Goal: Task Accomplishment & Management: Complete application form

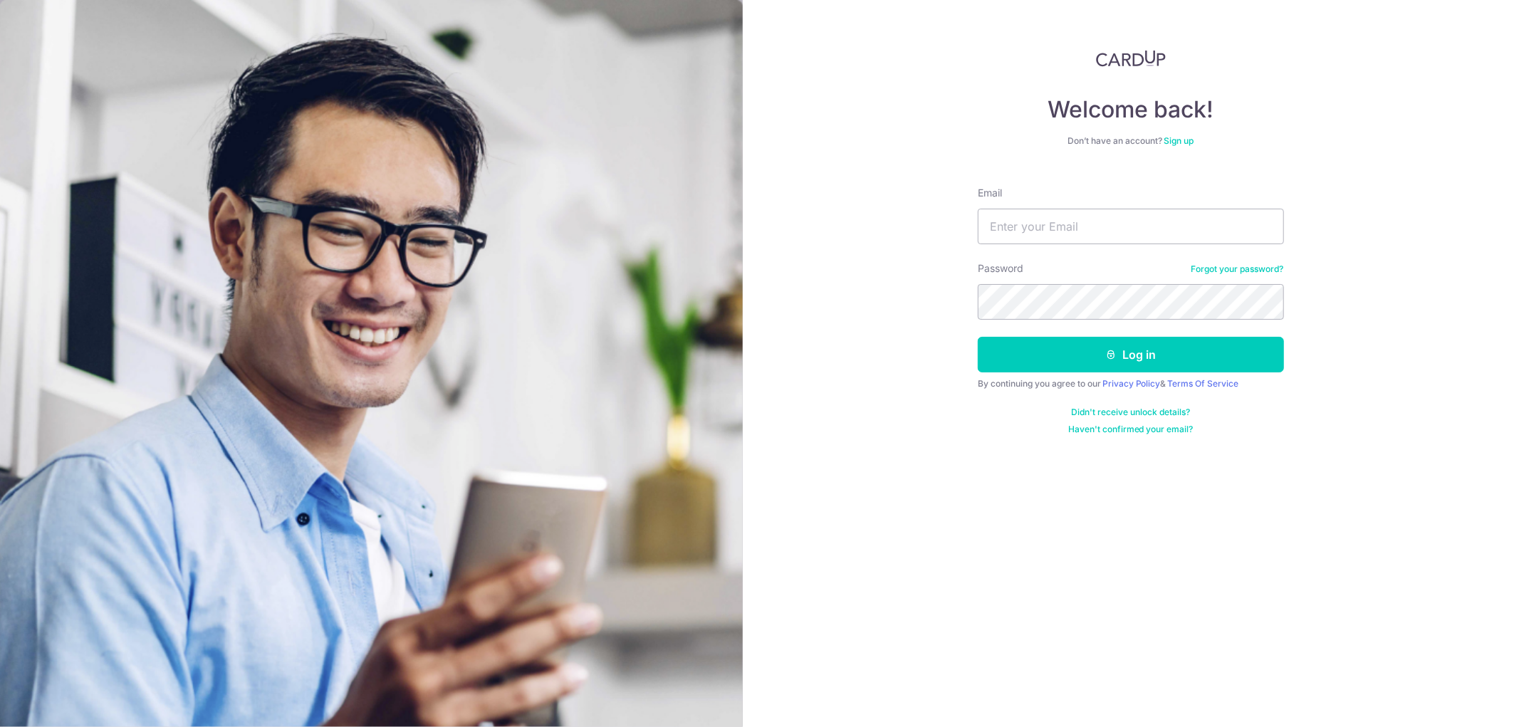
type input "[EMAIL_ADDRESS][DOMAIN_NAME]"
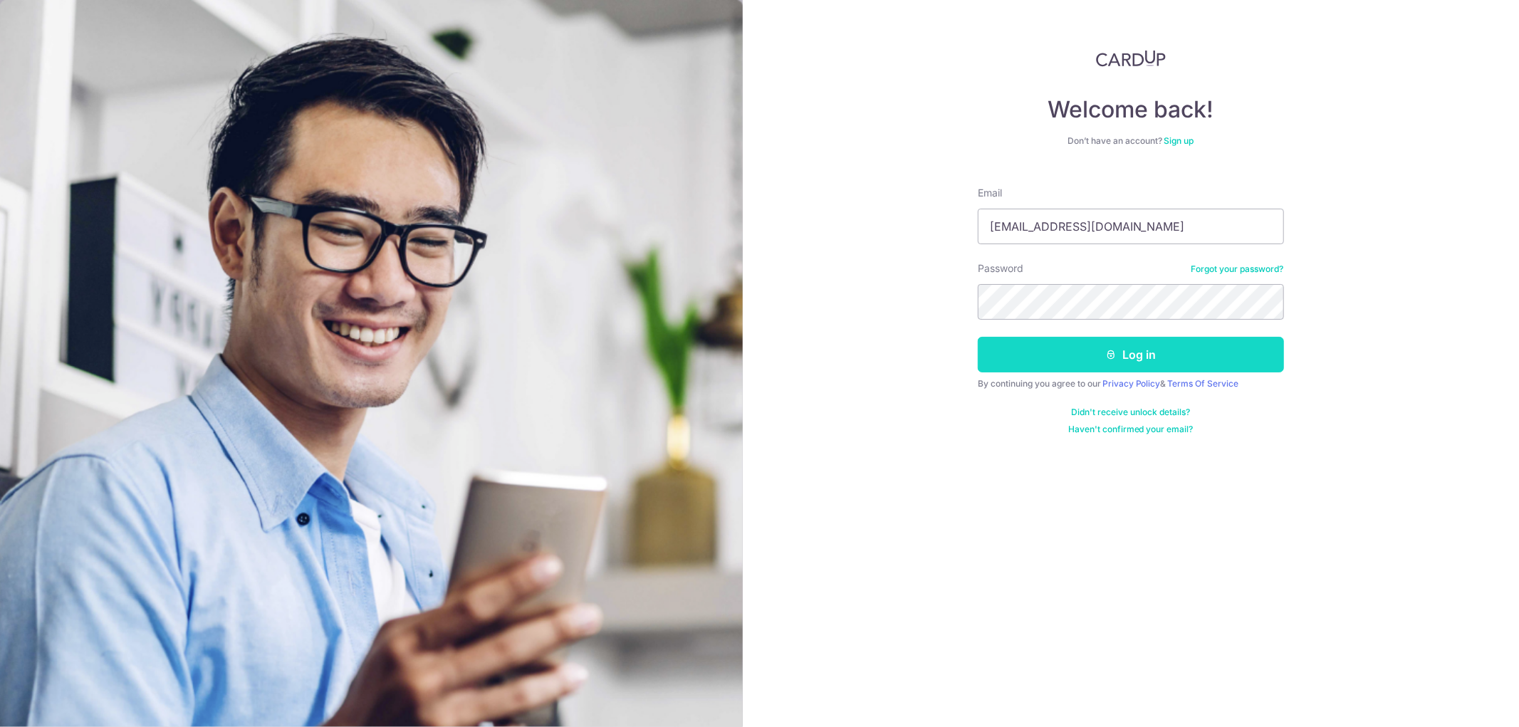
click at [1029, 354] on button "Log in" at bounding box center [1131, 355] width 306 height 36
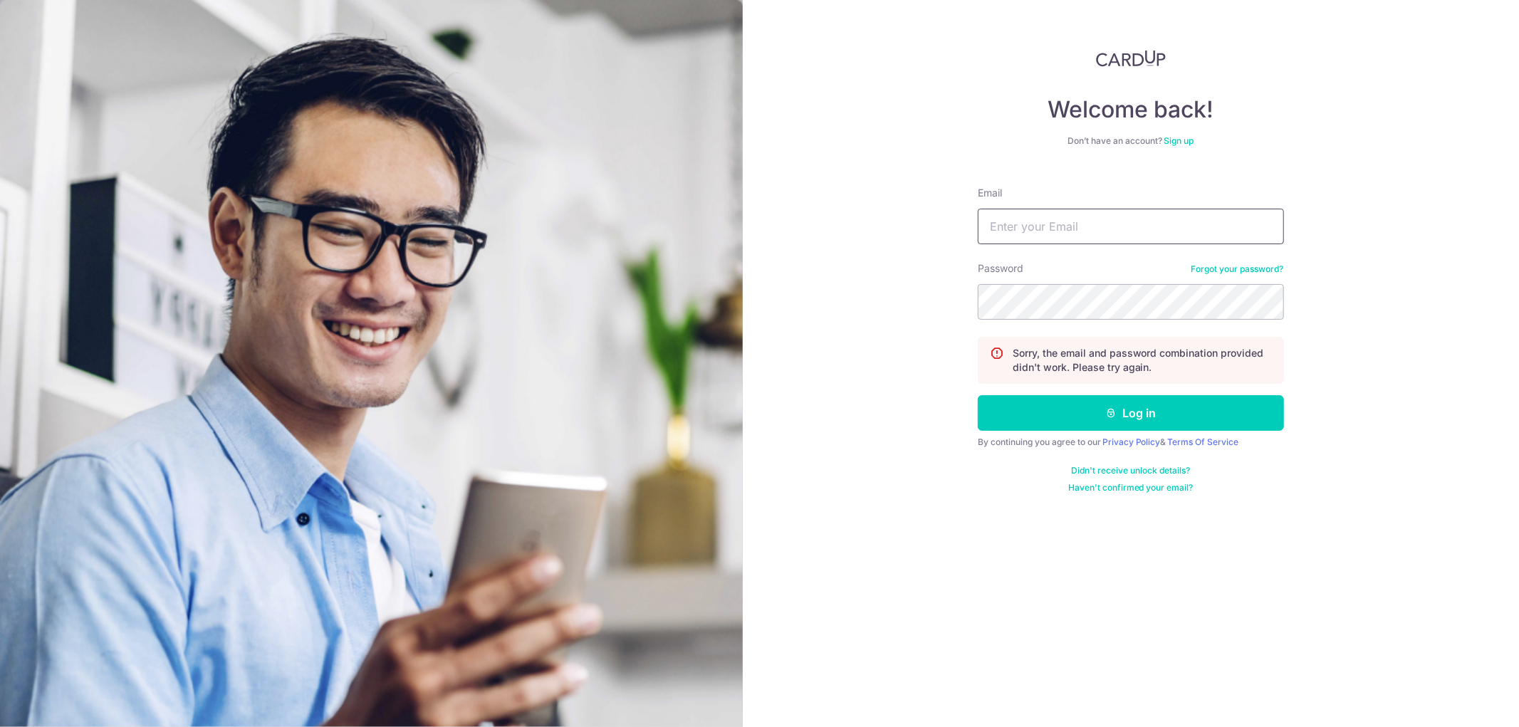
click at [1222, 242] on input "Email" at bounding box center [1131, 227] width 306 height 36
type input "[EMAIL_ADDRESS][DOMAIN_NAME]"
click at [1179, 395] on button "Log in" at bounding box center [1131, 413] width 306 height 36
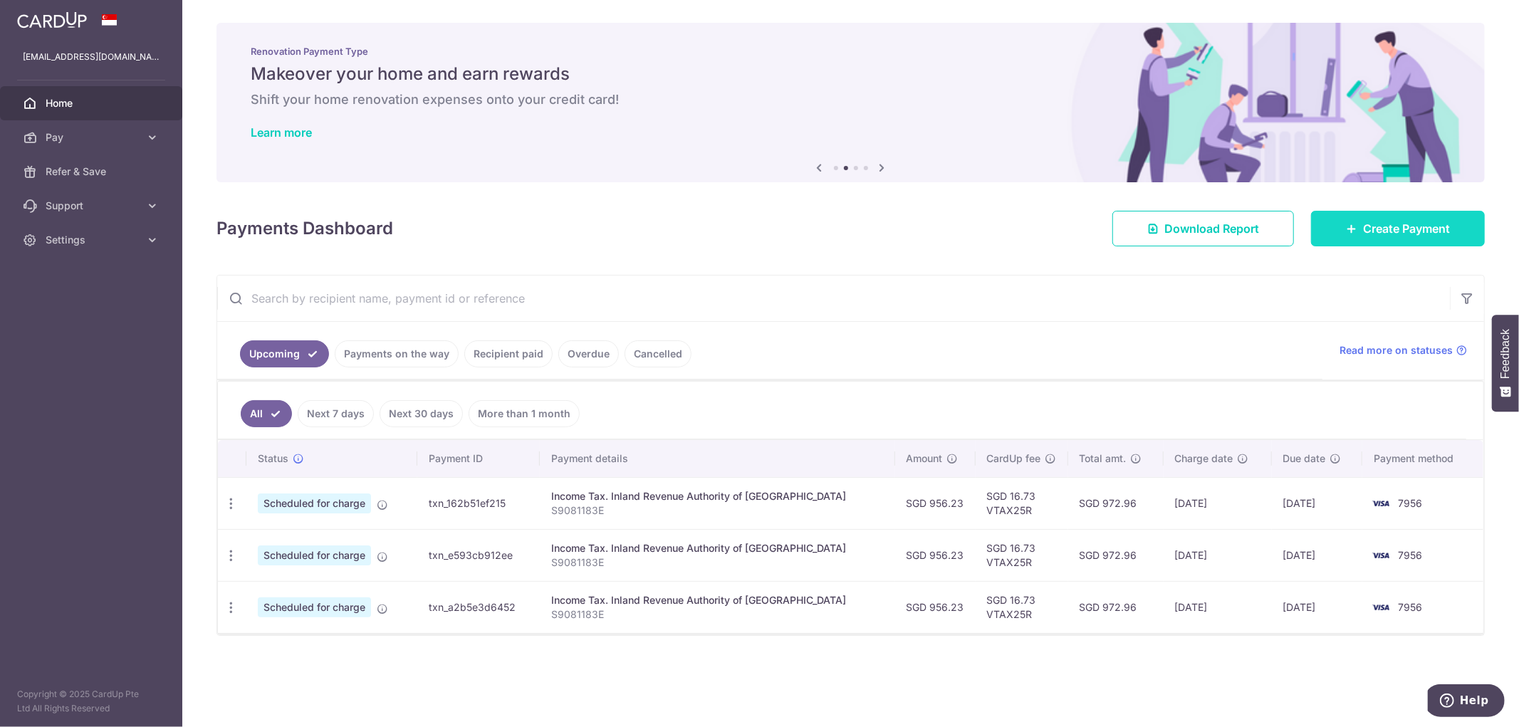
click at [1356, 217] on link "Create Payment" at bounding box center [1398, 229] width 174 height 36
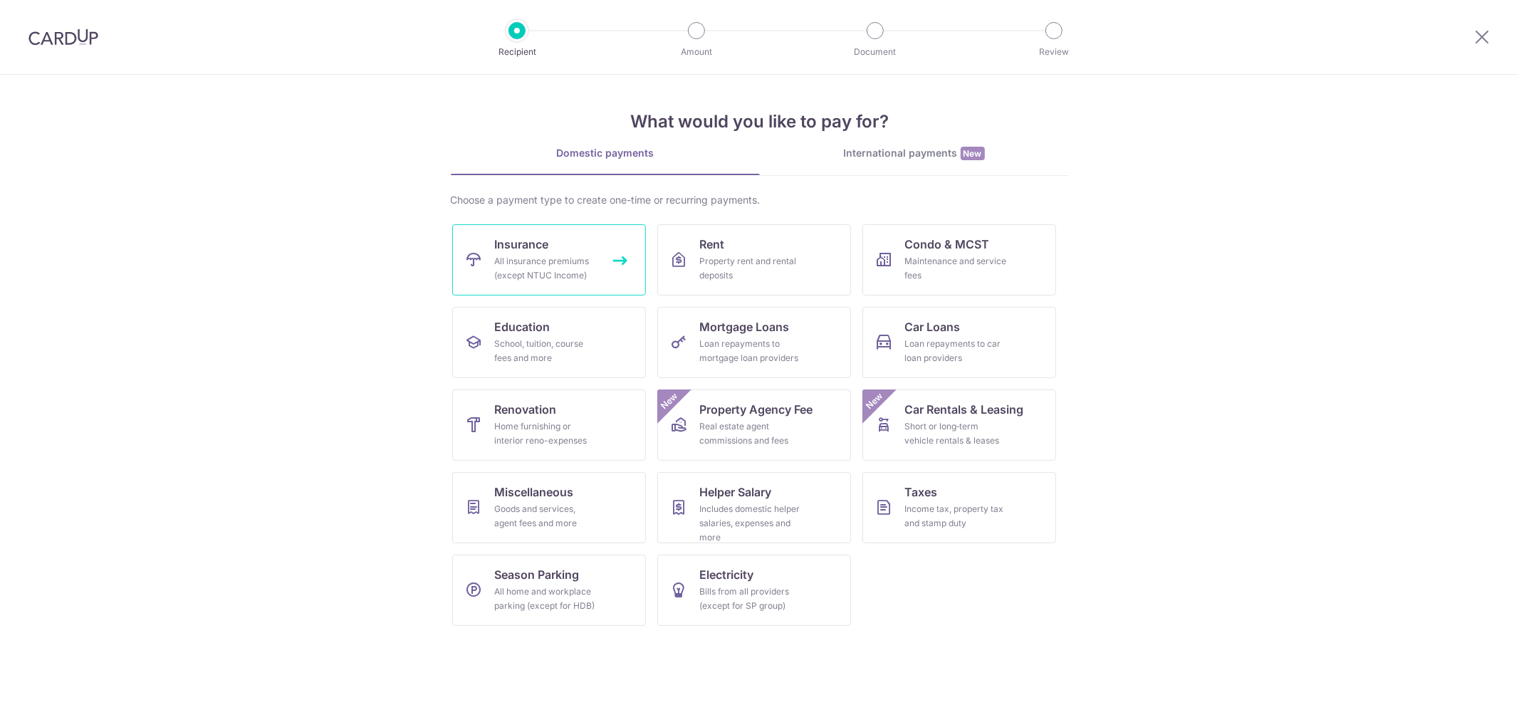
click at [540, 254] on div "All insurance premiums (except NTUC Income)" at bounding box center [546, 268] width 103 height 28
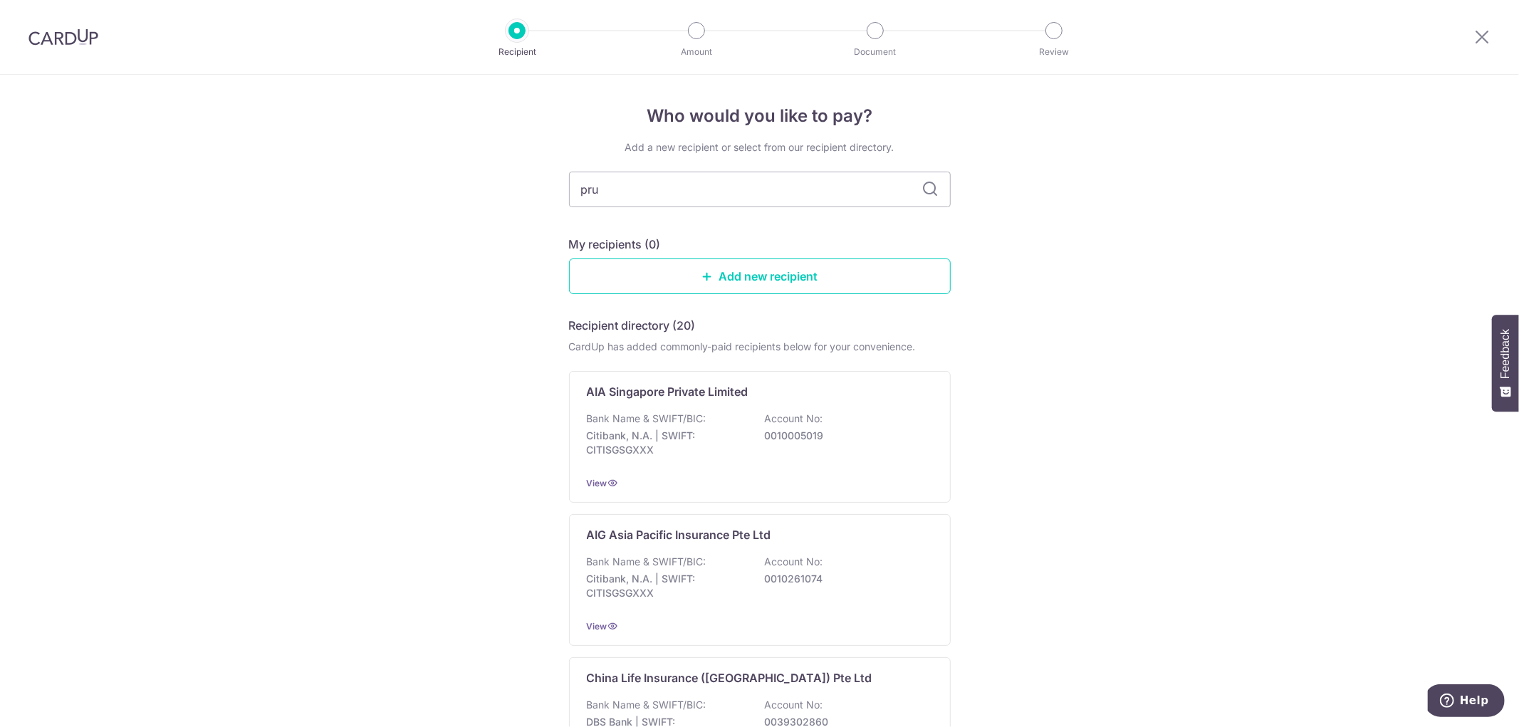
type input "prud"
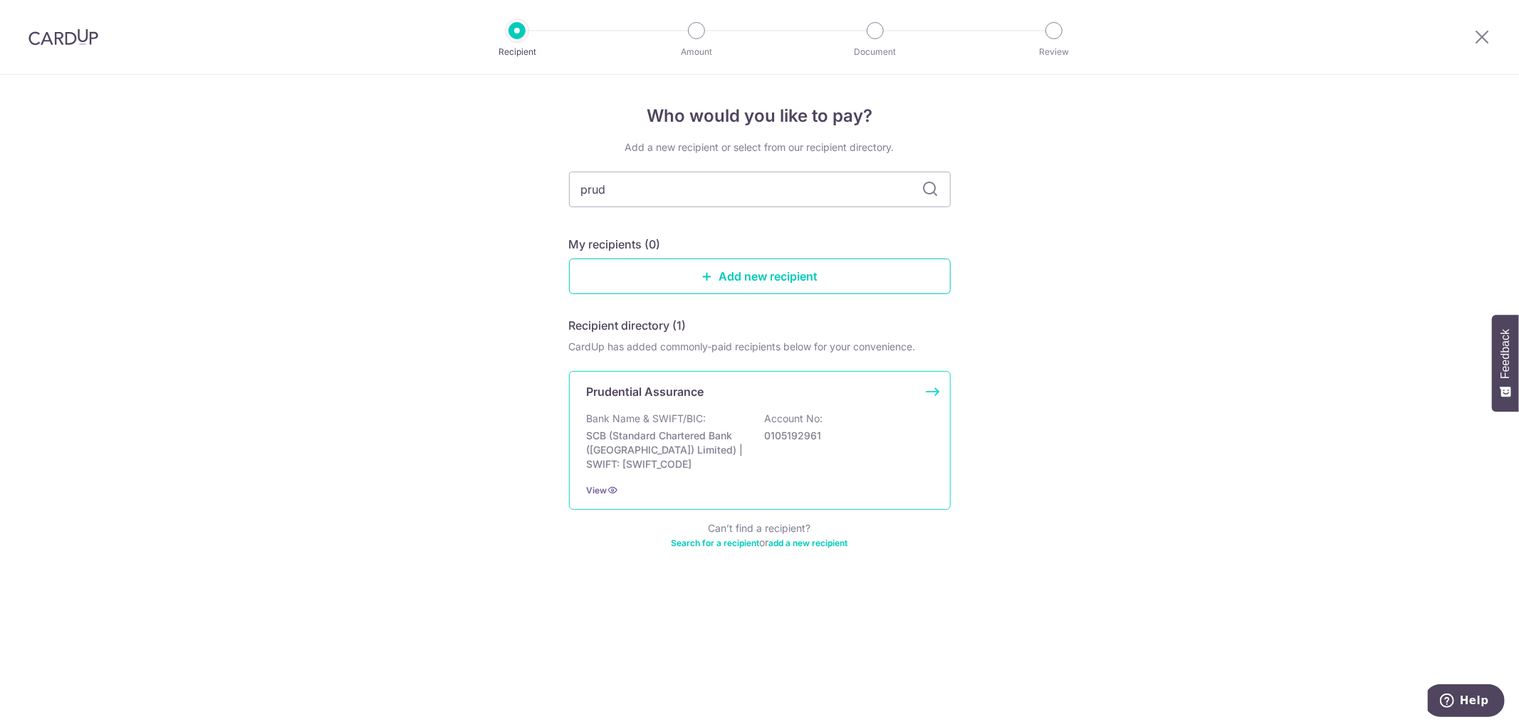
click at [757, 416] on div "Bank Name & SWIFT/BIC: SCB (Standard Chartered Bank (Singapore) Limited) | SWIF…" at bounding box center [760, 442] width 346 height 60
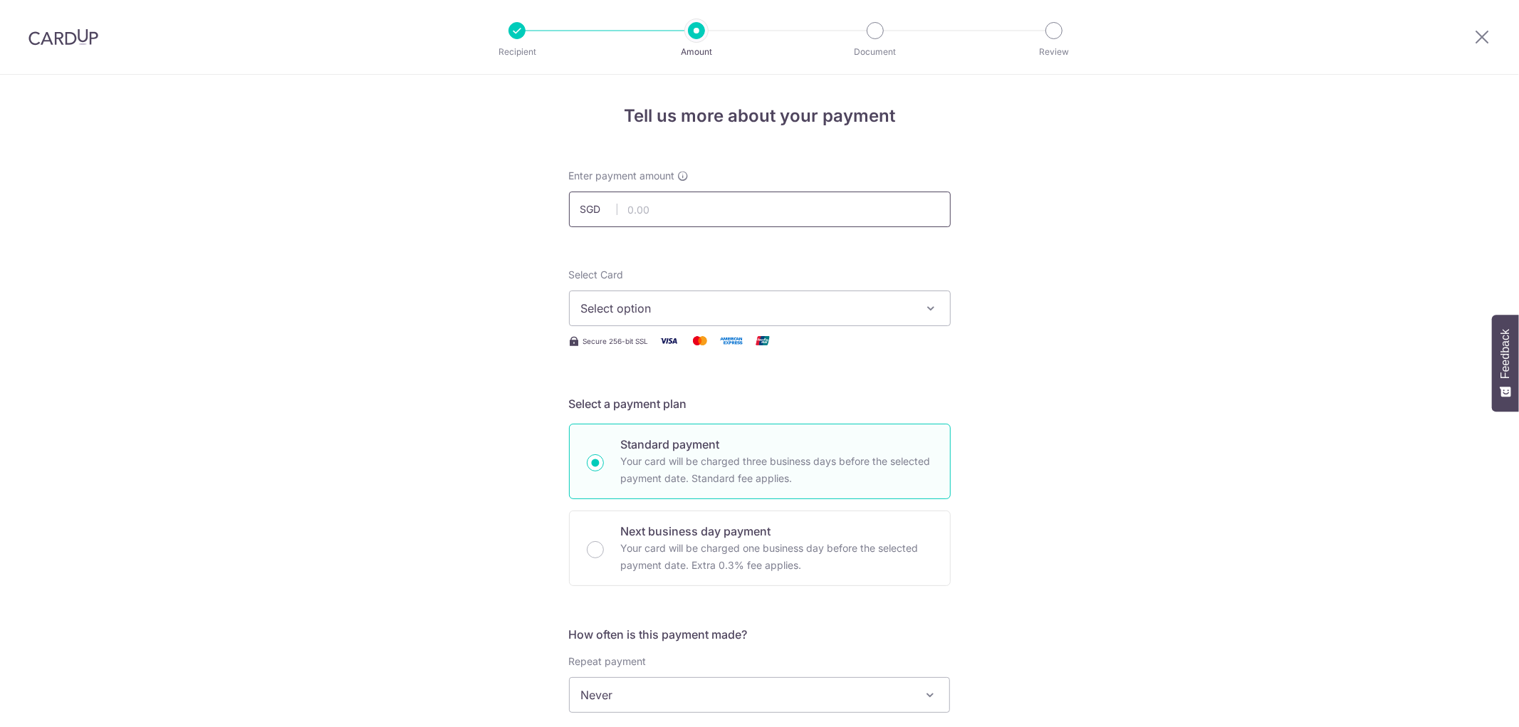
click at [781, 212] on input "text" at bounding box center [760, 210] width 382 height 36
type input "755.50"
click at [725, 303] on span "Select option" at bounding box center [747, 308] width 332 height 17
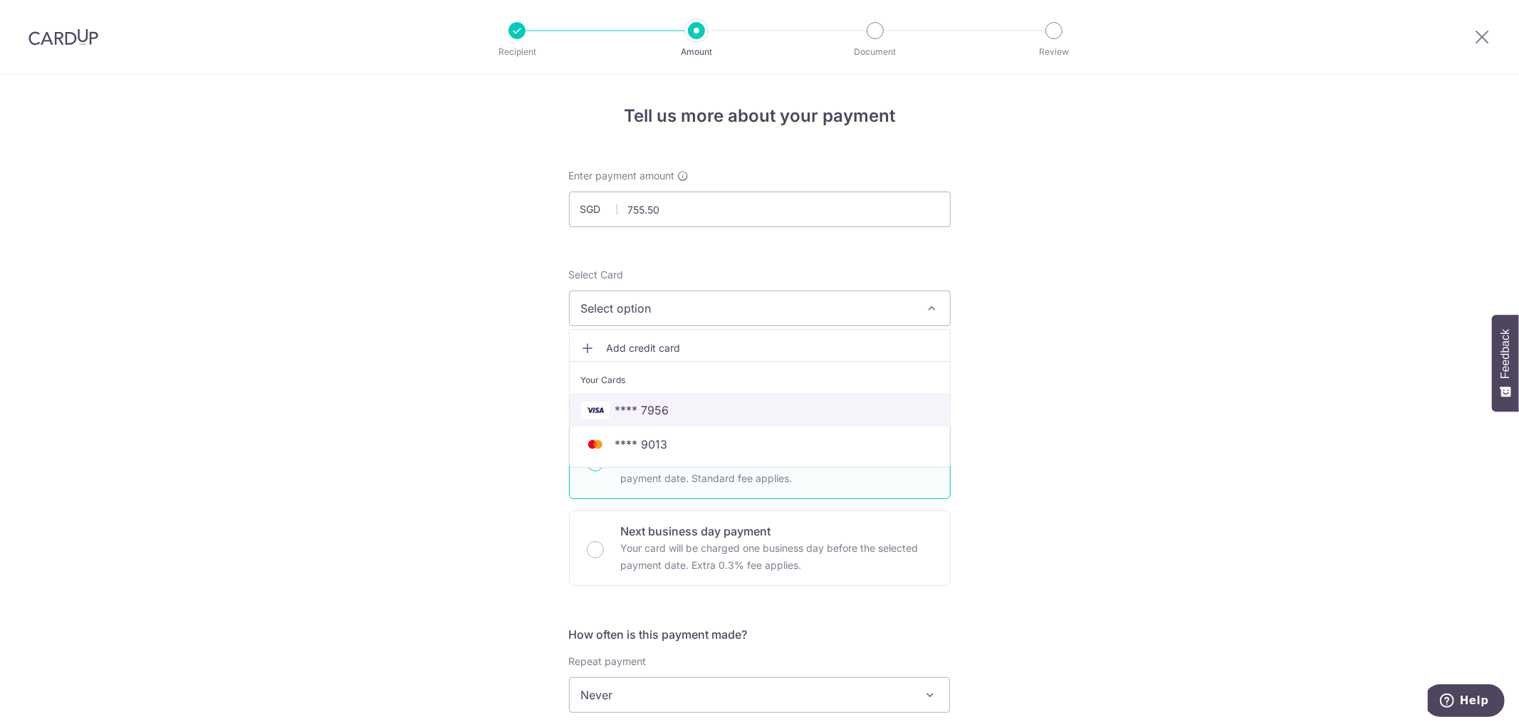
click at [737, 403] on span "**** 7956" at bounding box center [760, 410] width 358 height 17
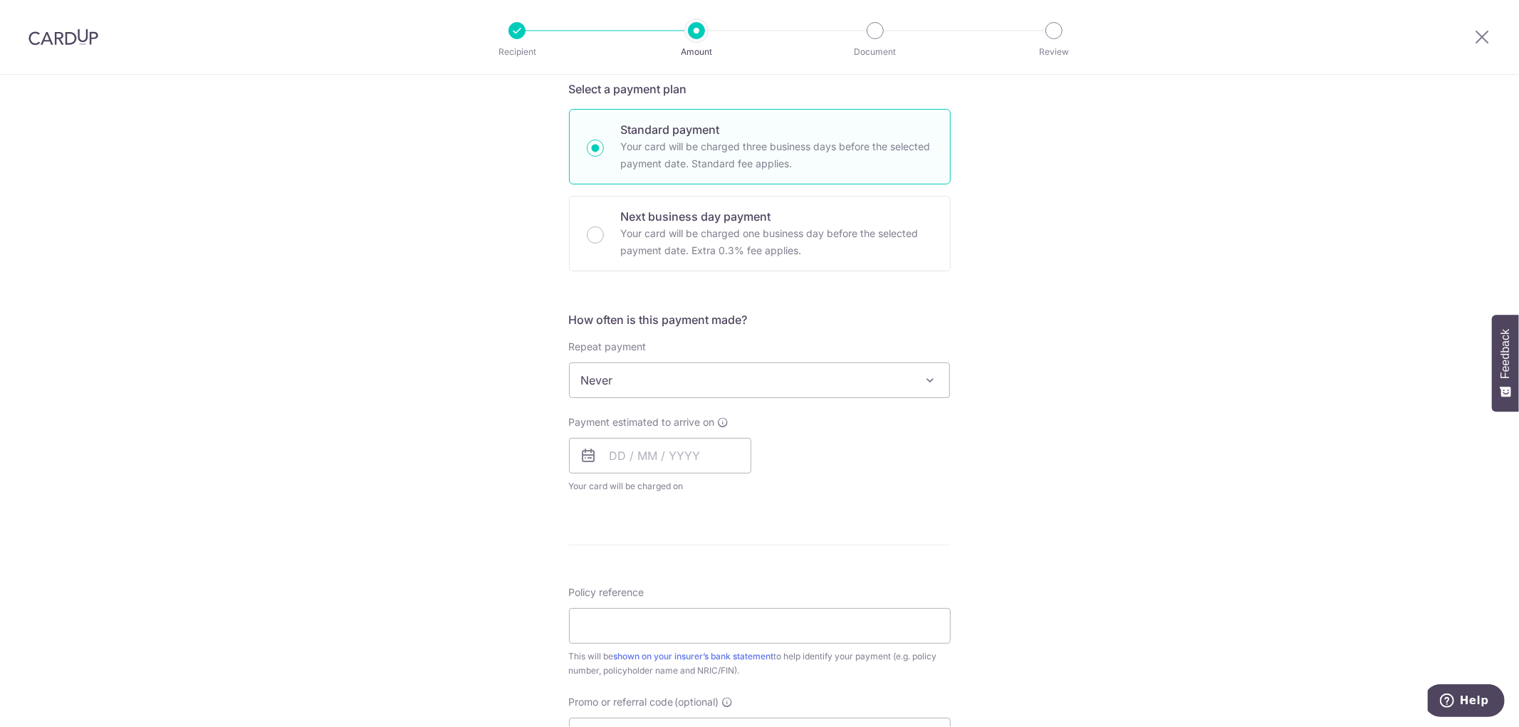
scroll to position [316, 0]
click at [727, 450] on input "text" at bounding box center [660, 455] width 182 height 36
click at [622, 588] on link "6" at bounding box center [626, 584] width 23 height 23
type input "06/10/2025"
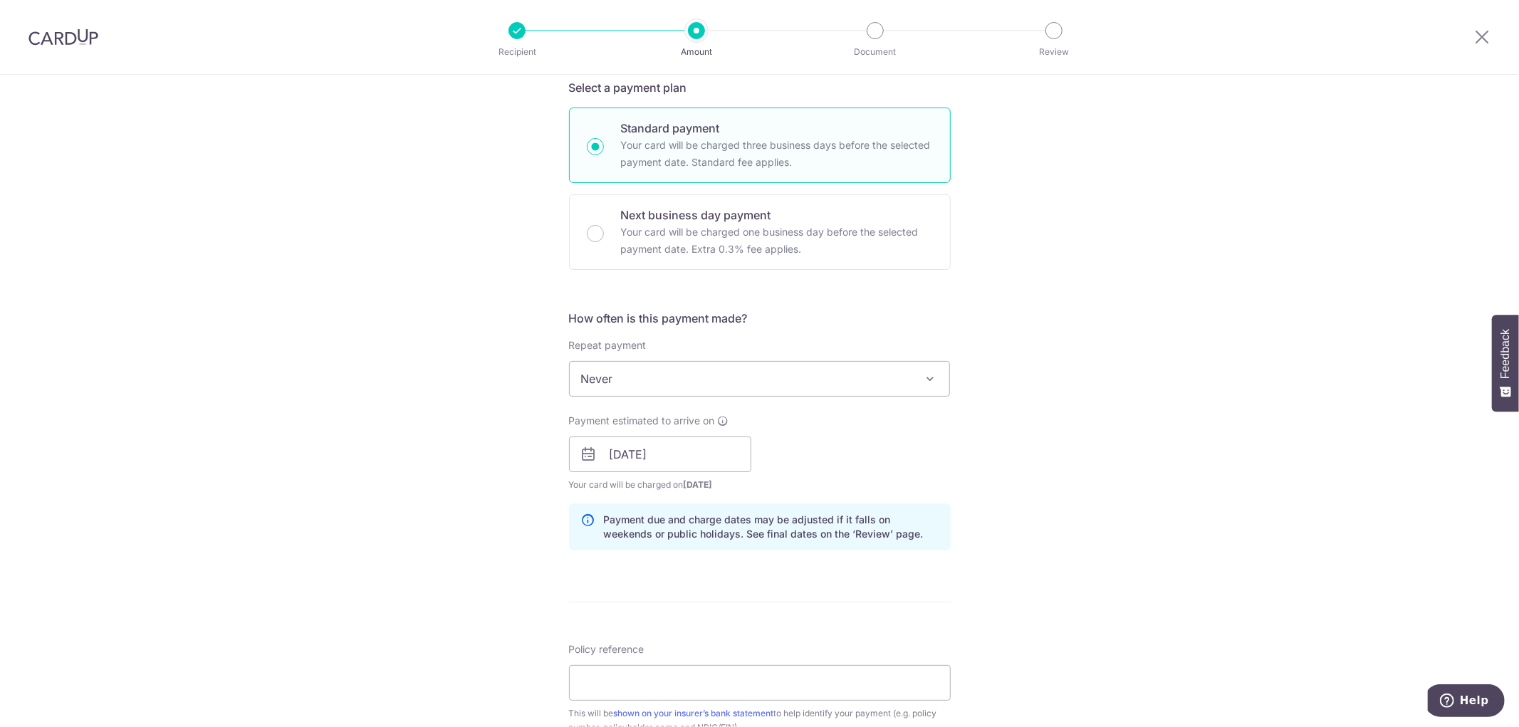
click at [1057, 521] on div "Tell us more about your payment Enter payment amount SGD 755.50 755.50 Select C…" at bounding box center [759, 432] width 1519 height 1347
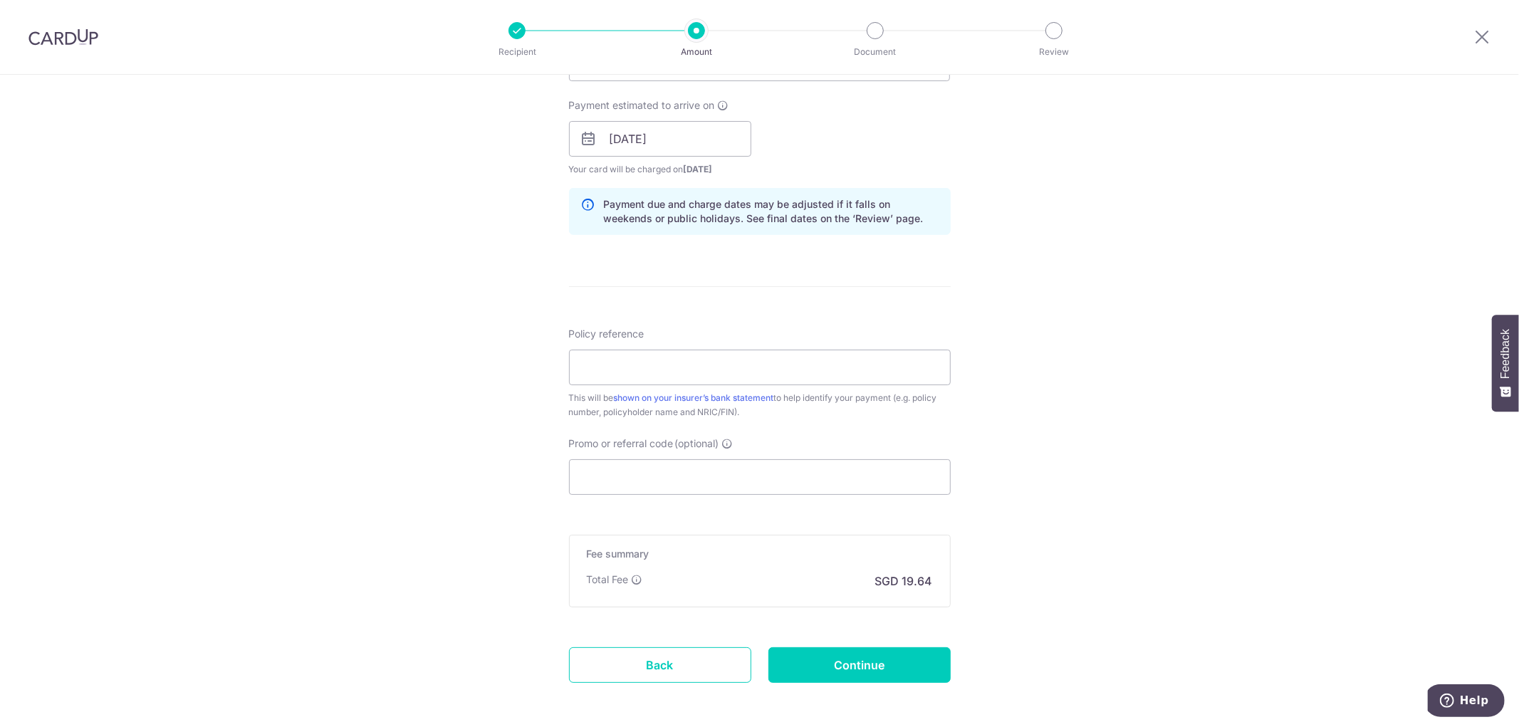
scroll to position [633, 0]
click at [696, 349] on input "Policy reference" at bounding box center [760, 367] width 382 height 36
click at [658, 374] on input "82141019" at bounding box center [760, 367] width 382 height 36
drag, startPoint x: 658, startPoint y: 374, endPoint x: 603, endPoint y: 373, distance: 54.9
click at [603, 373] on input "82141019" at bounding box center [760, 367] width 382 height 36
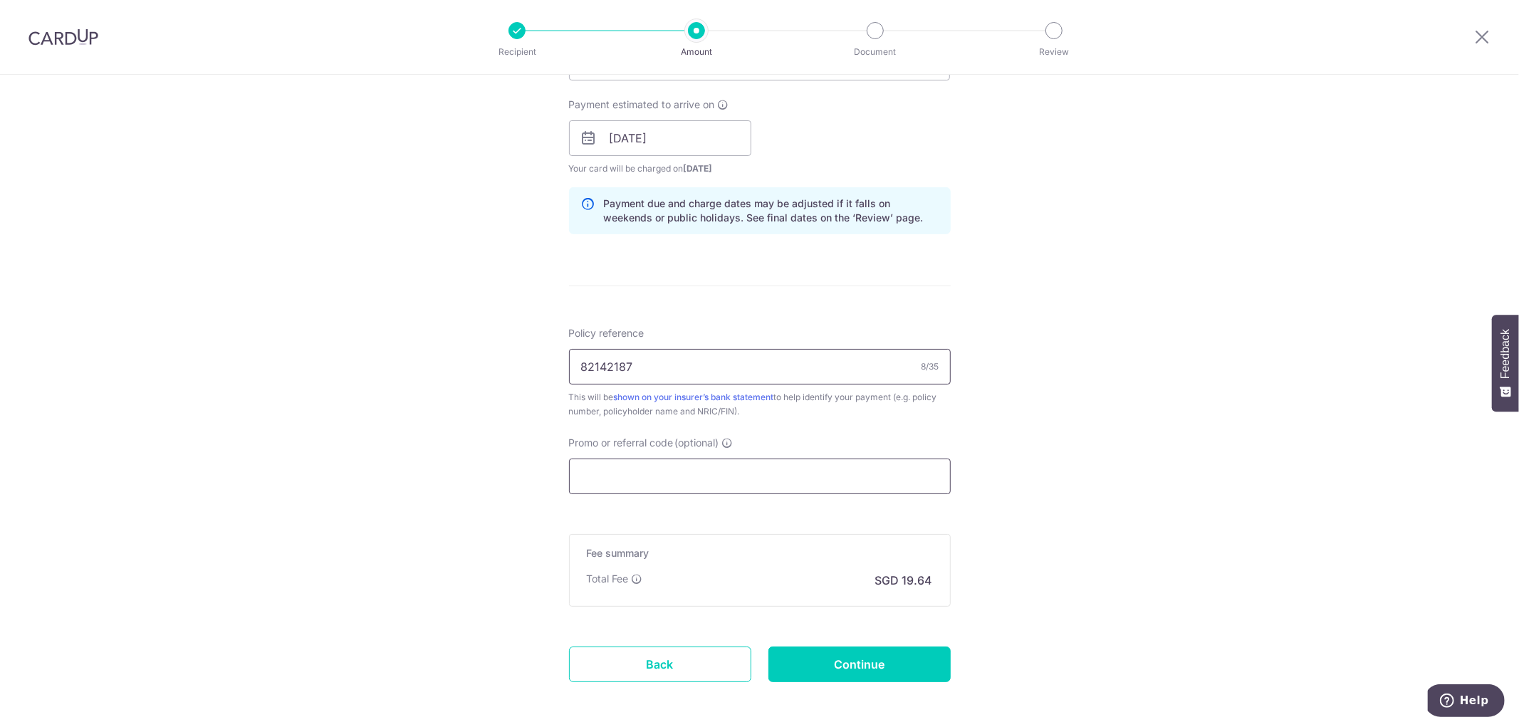
type input "82142187"
click at [609, 487] on input "Promo or referral code (optional)" at bounding box center [760, 477] width 382 height 36
paste input "OFF225"
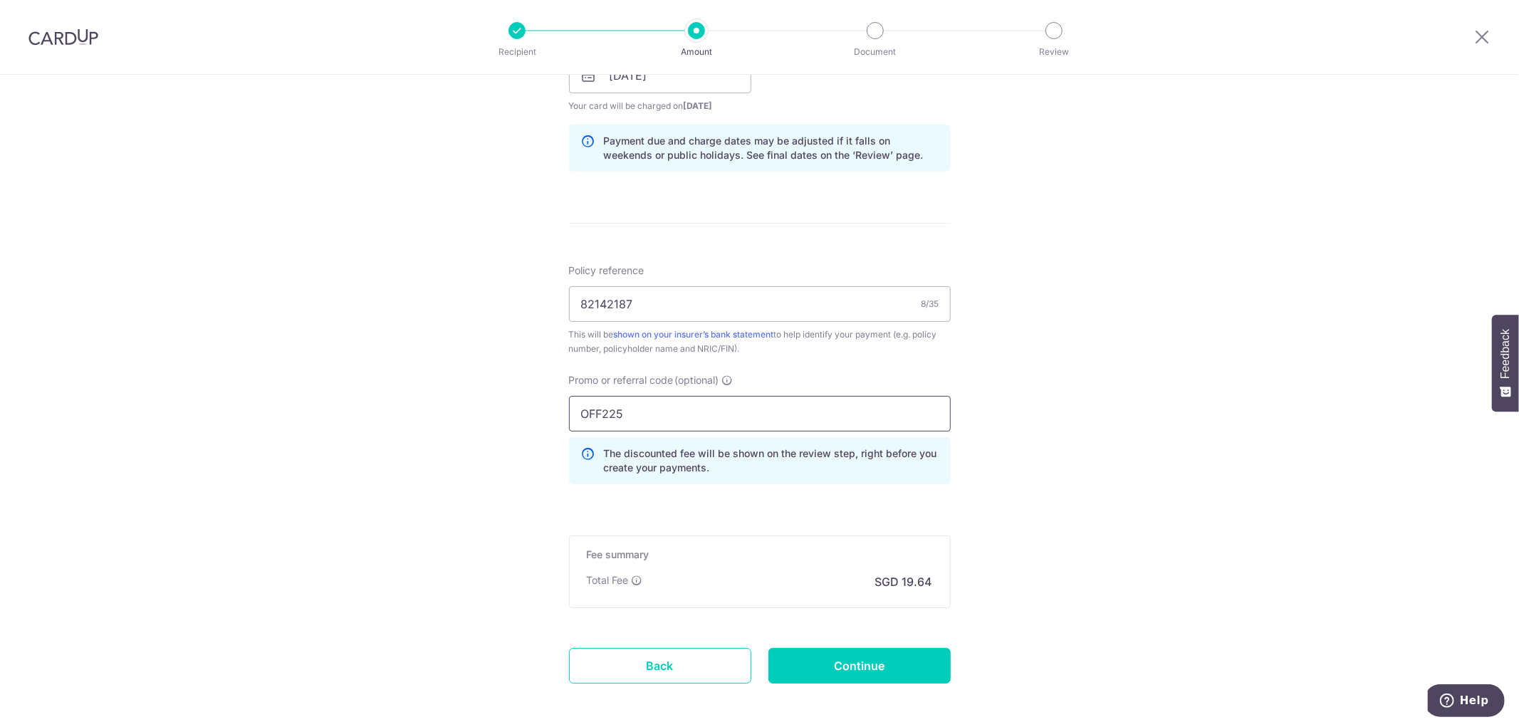
scroll to position [759, 0]
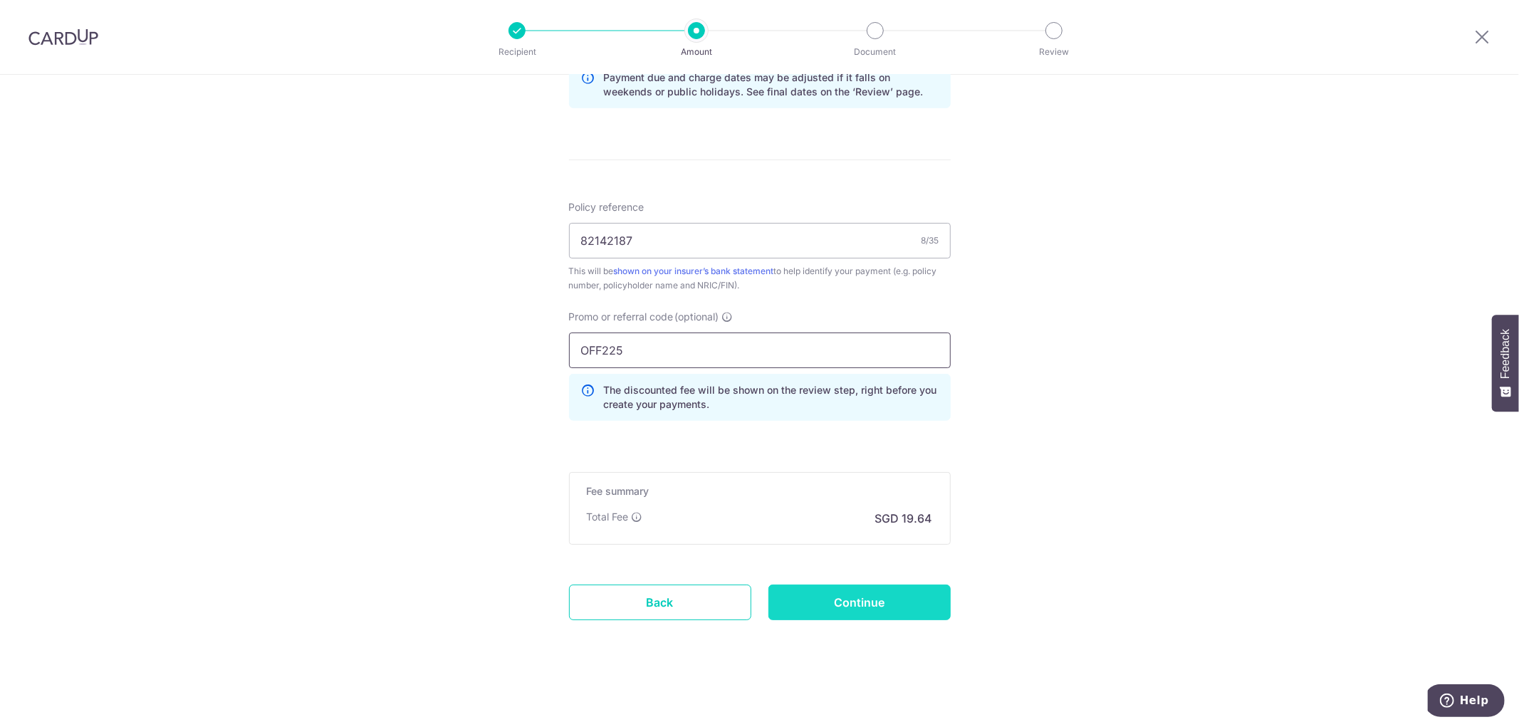
type input "OFF225"
click at [877, 610] on input "Continue" at bounding box center [860, 603] width 182 height 36
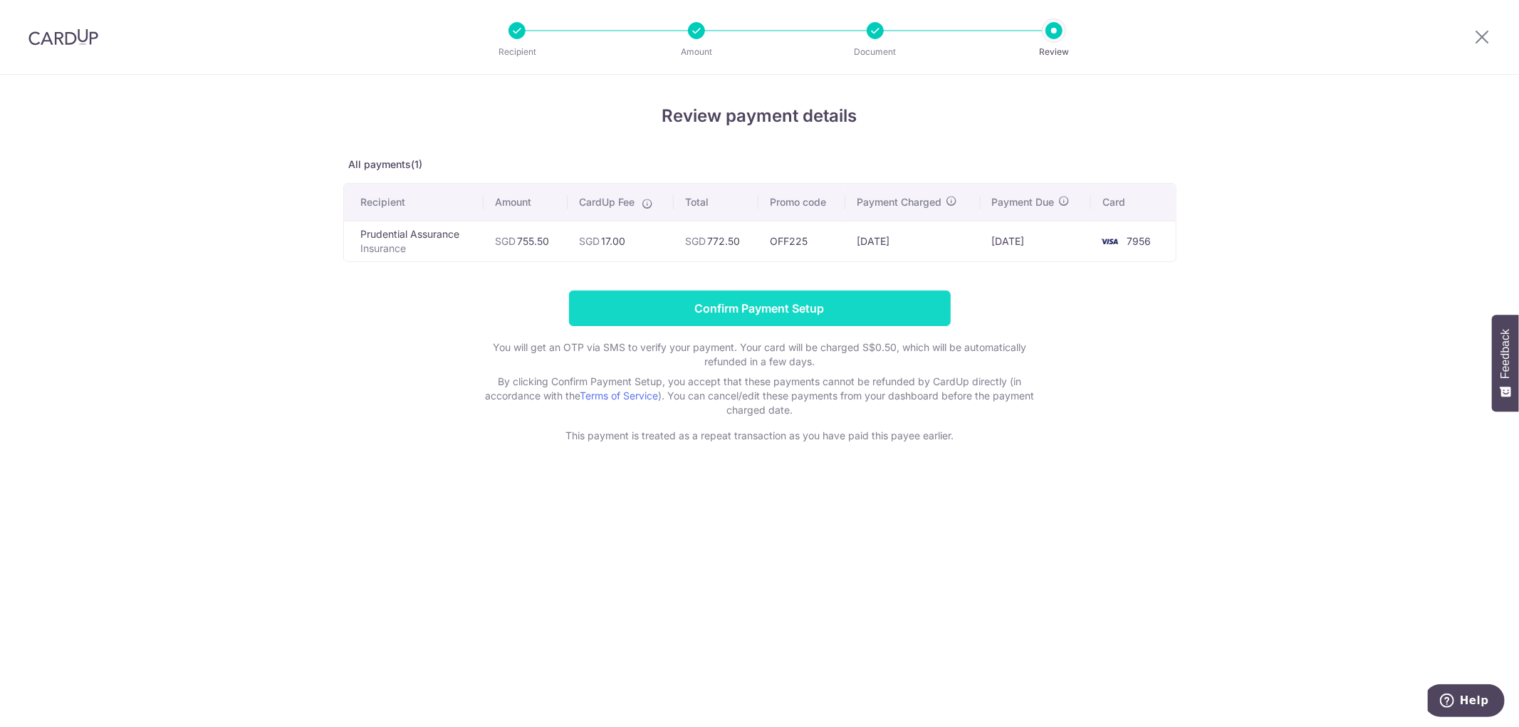
click at [860, 324] on input "Confirm Payment Setup" at bounding box center [760, 309] width 382 height 36
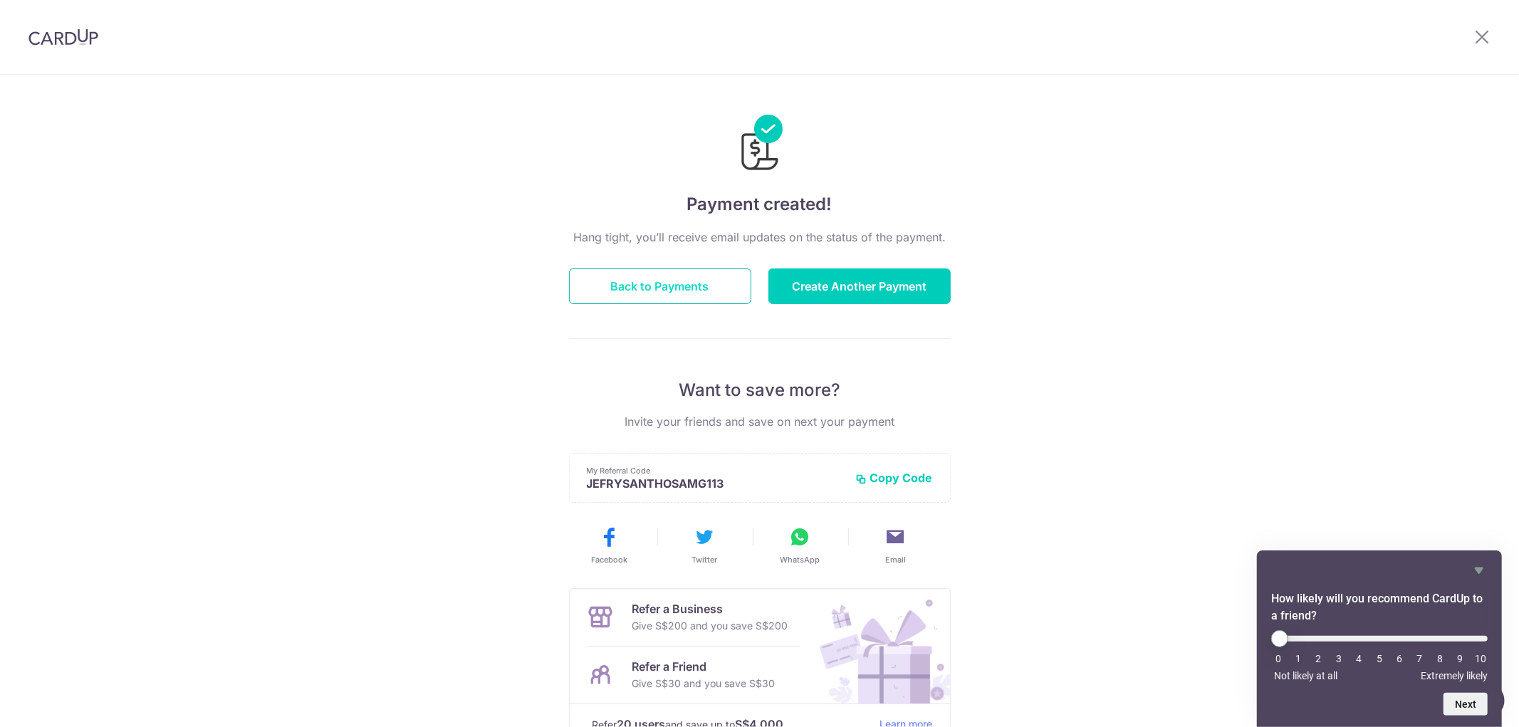
click at [693, 289] on button "Back to Payments" at bounding box center [660, 287] width 182 height 36
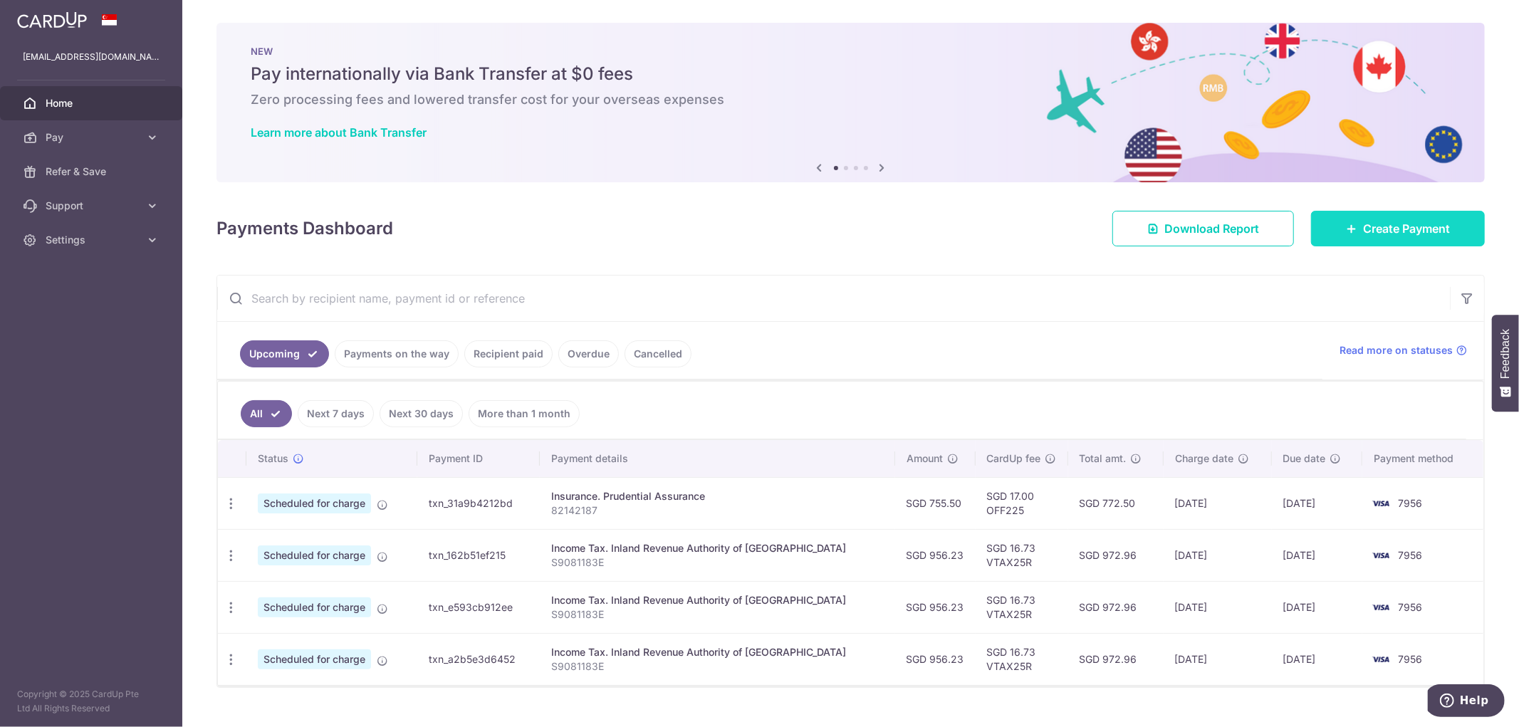
click at [1344, 240] on link "Create Payment" at bounding box center [1398, 229] width 174 height 36
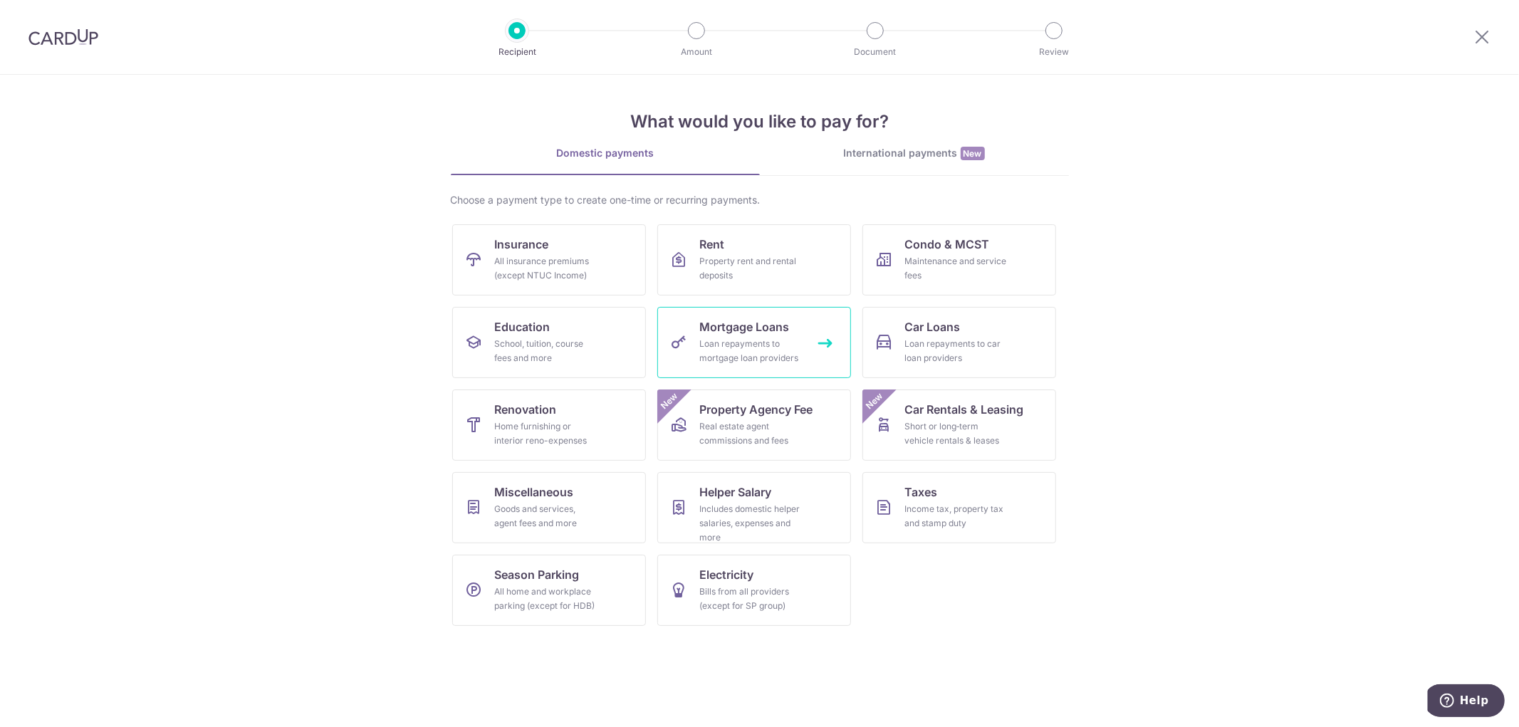
click at [779, 347] on div "Loan repayments to mortgage loan providers" at bounding box center [751, 351] width 103 height 28
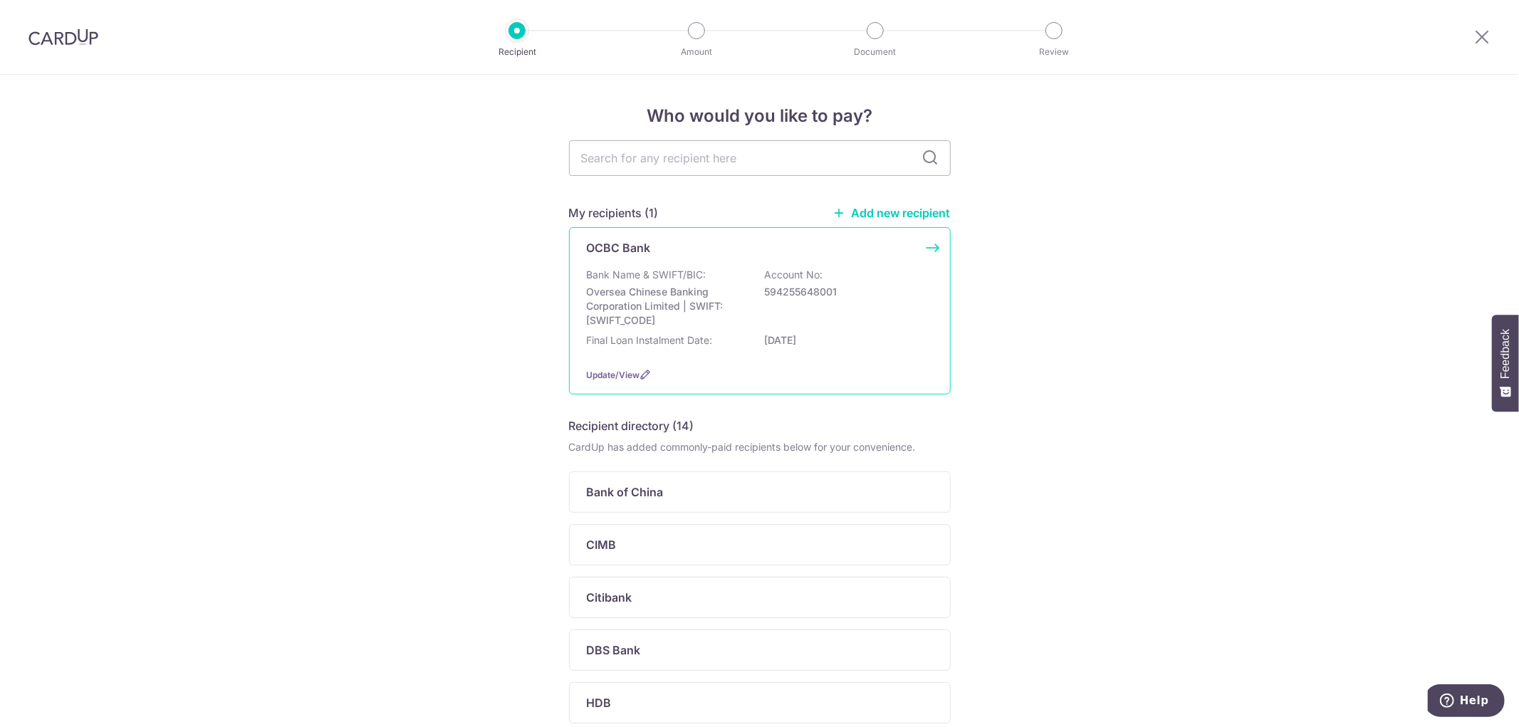
click at [765, 251] on div "OCBC Bank" at bounding box center [751, 247] width 329 height 17
click at [614, 375] on span "Update/View" at bounding box center [613, 375] width 53 height 11
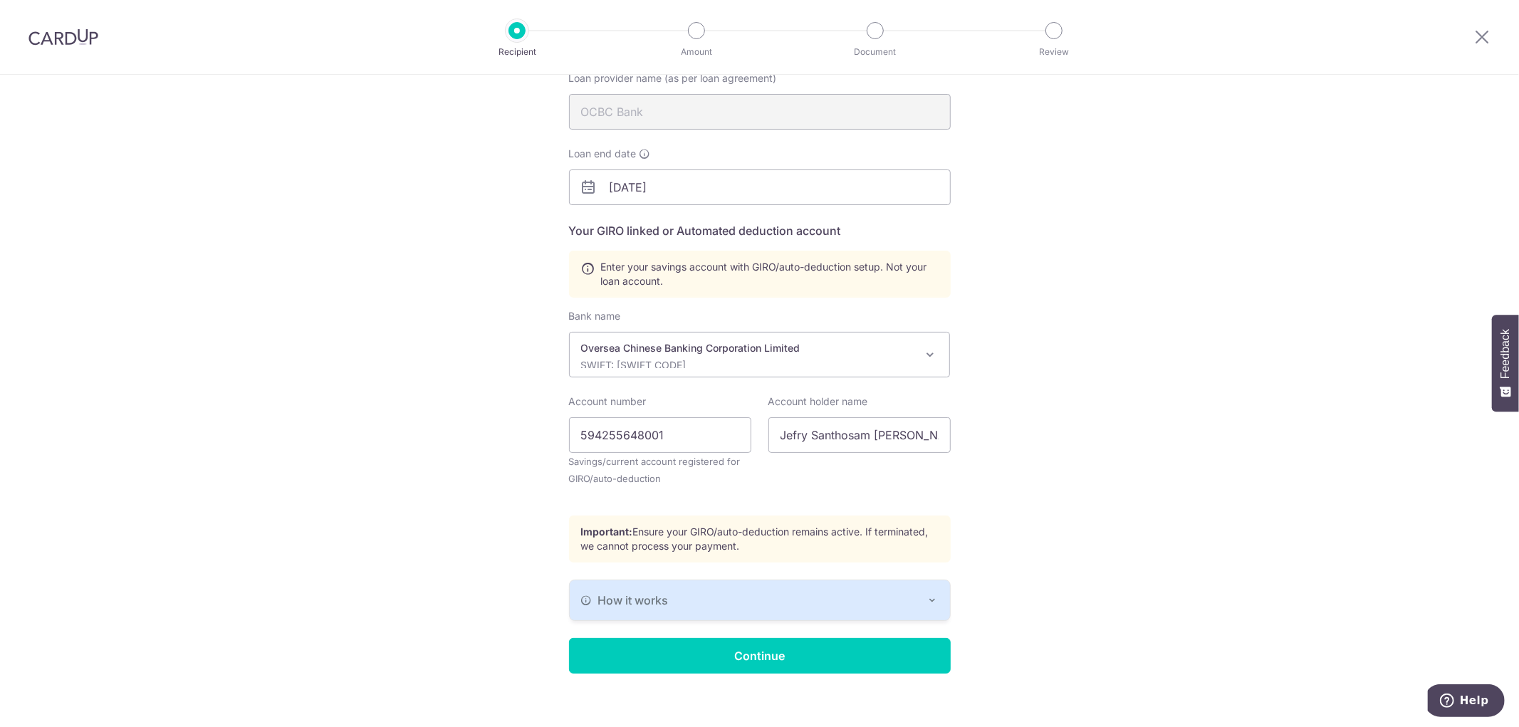
scroll to position [158, 0]
click at [888, 667] on input "Continue" at bounding box center [760, 656] width 382 height 36
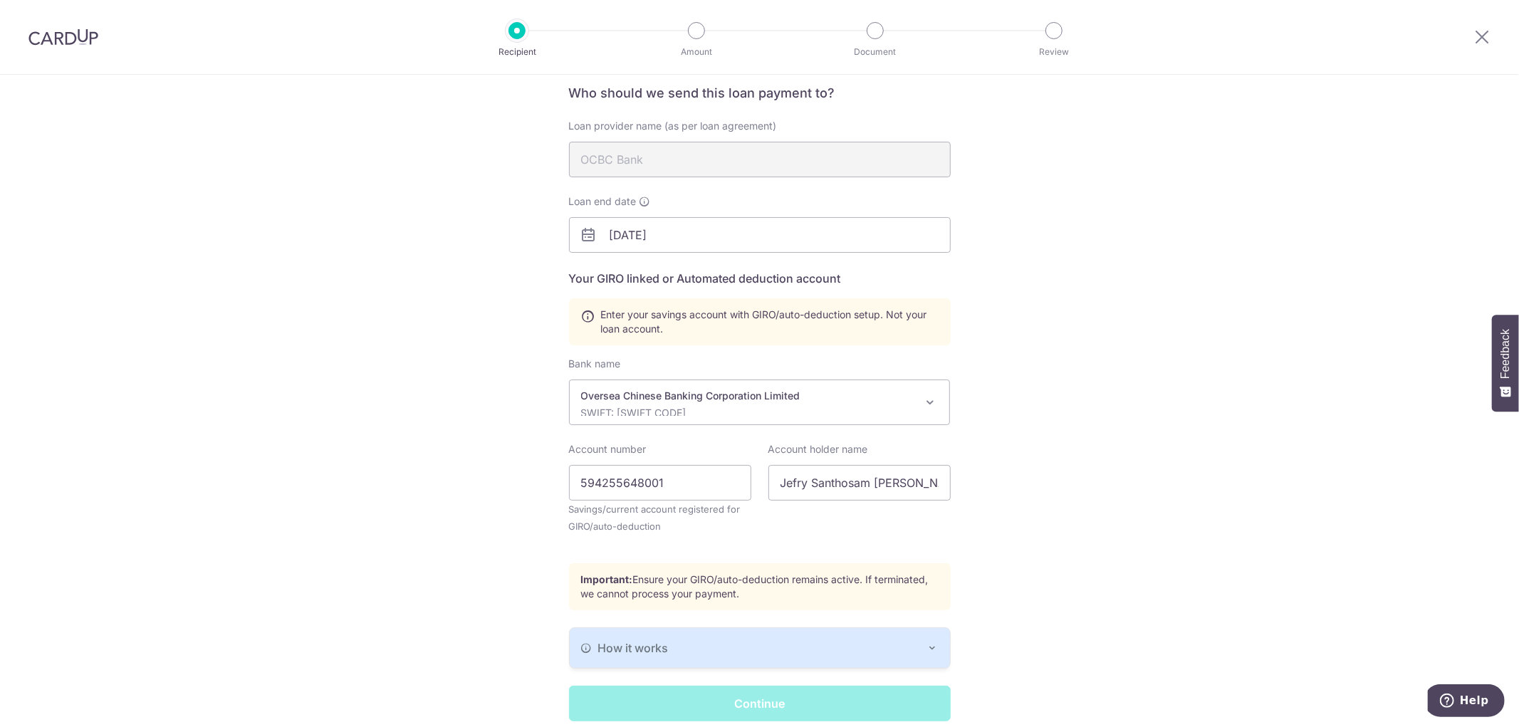
scroll to position [17, 0]
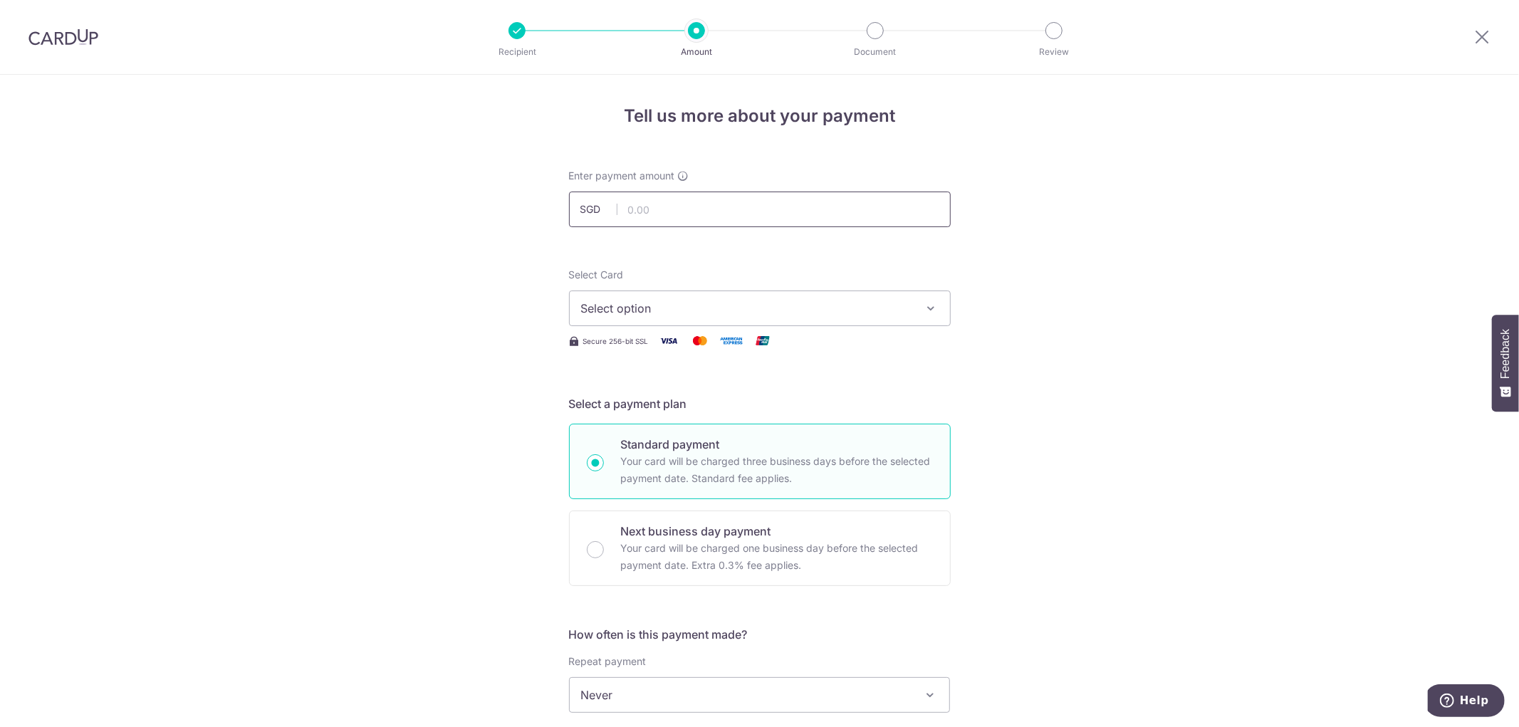
click at [718, 212] on input "text" at bounding box center [760, 210] width 382 height 36
type input "948.84"
click at [810, 269] on div "Select Card Select option Add credit card Your Cards **** 7956 **** 9013" at bounding box center [760, 297] width 382 height 58
click at [801, 303] on span "Select option" at bounding box center [747, 308] width 332 height 17
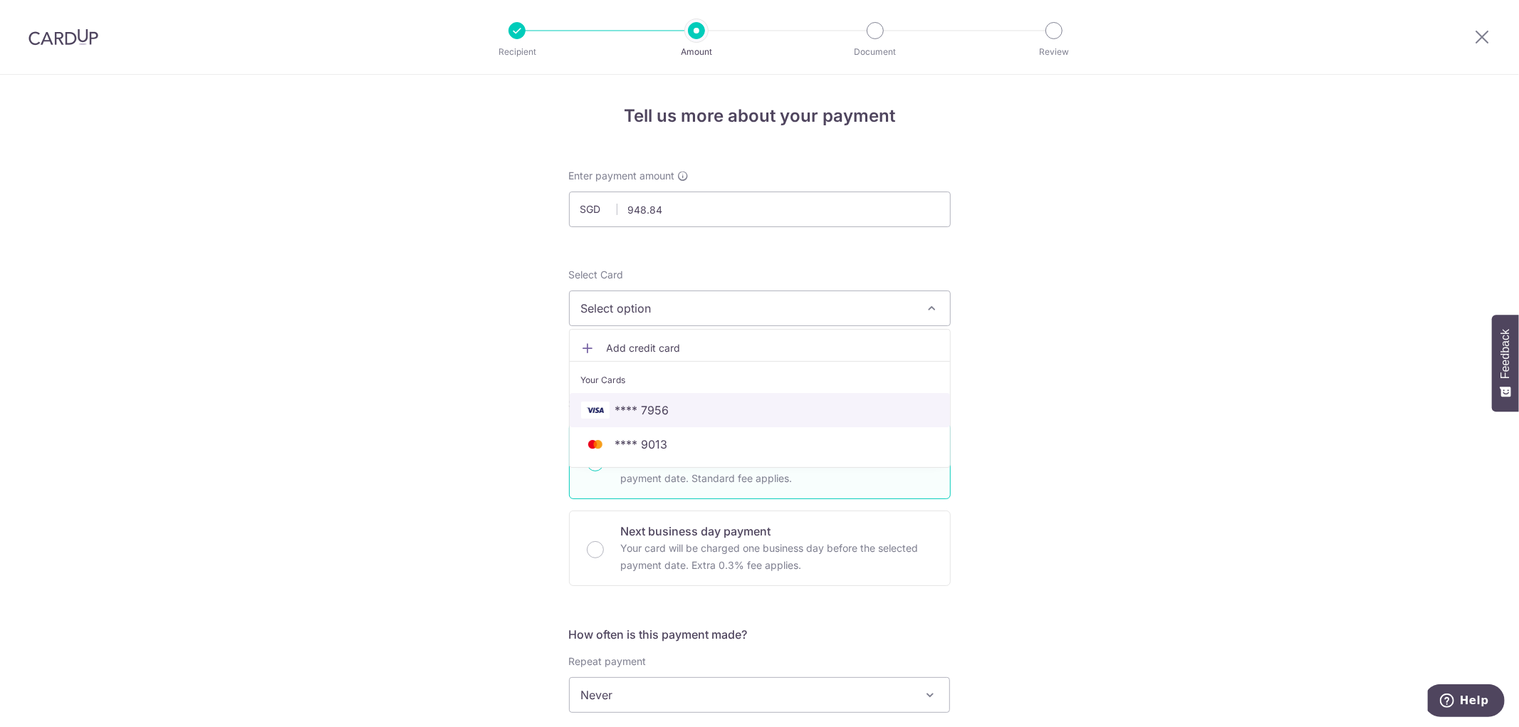
click at [791, 402] on span "**** 7956" at bounding box center [760, 410] width 358 height 17
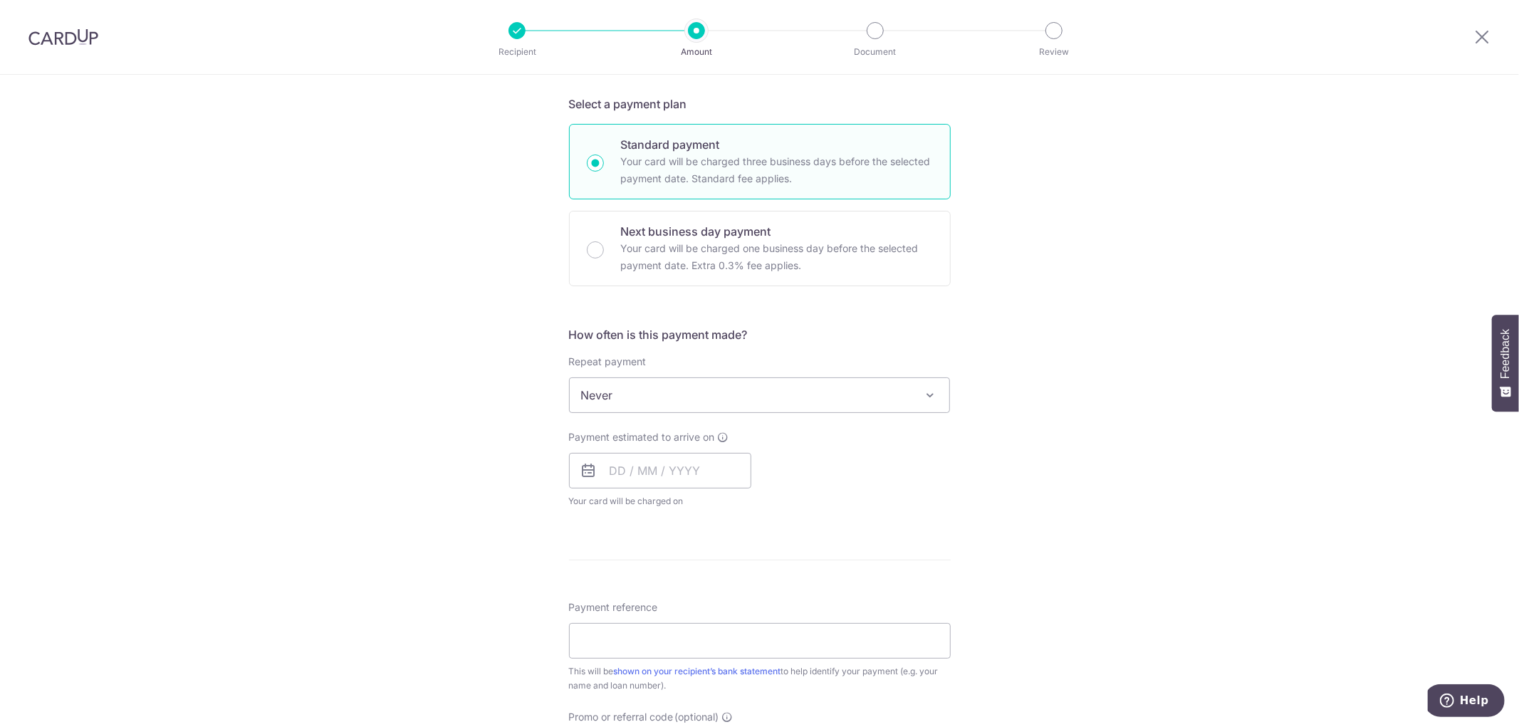
scroll to position [395, 0]
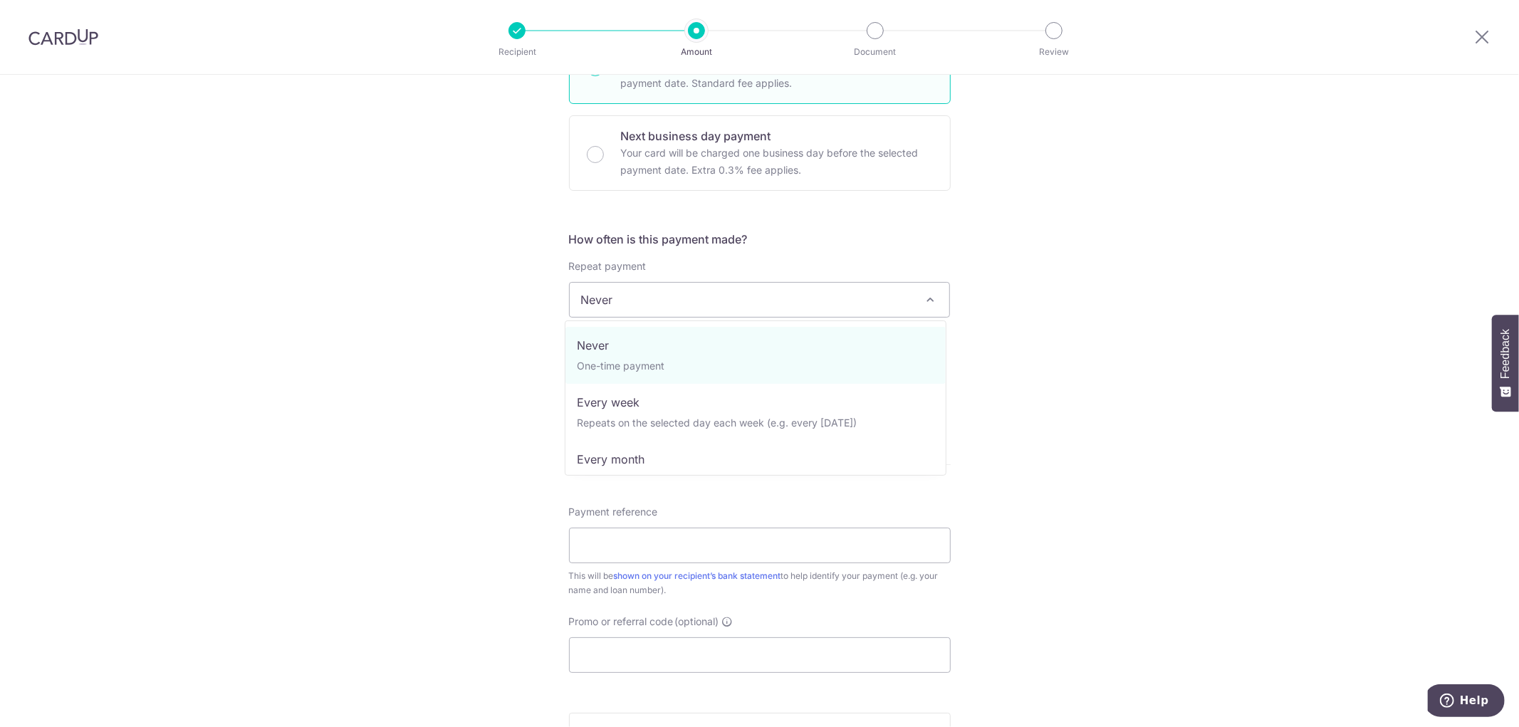
click at [677, 303] on span "Never" at bounding box center [760, 300] width 380 height 34
select select "3"
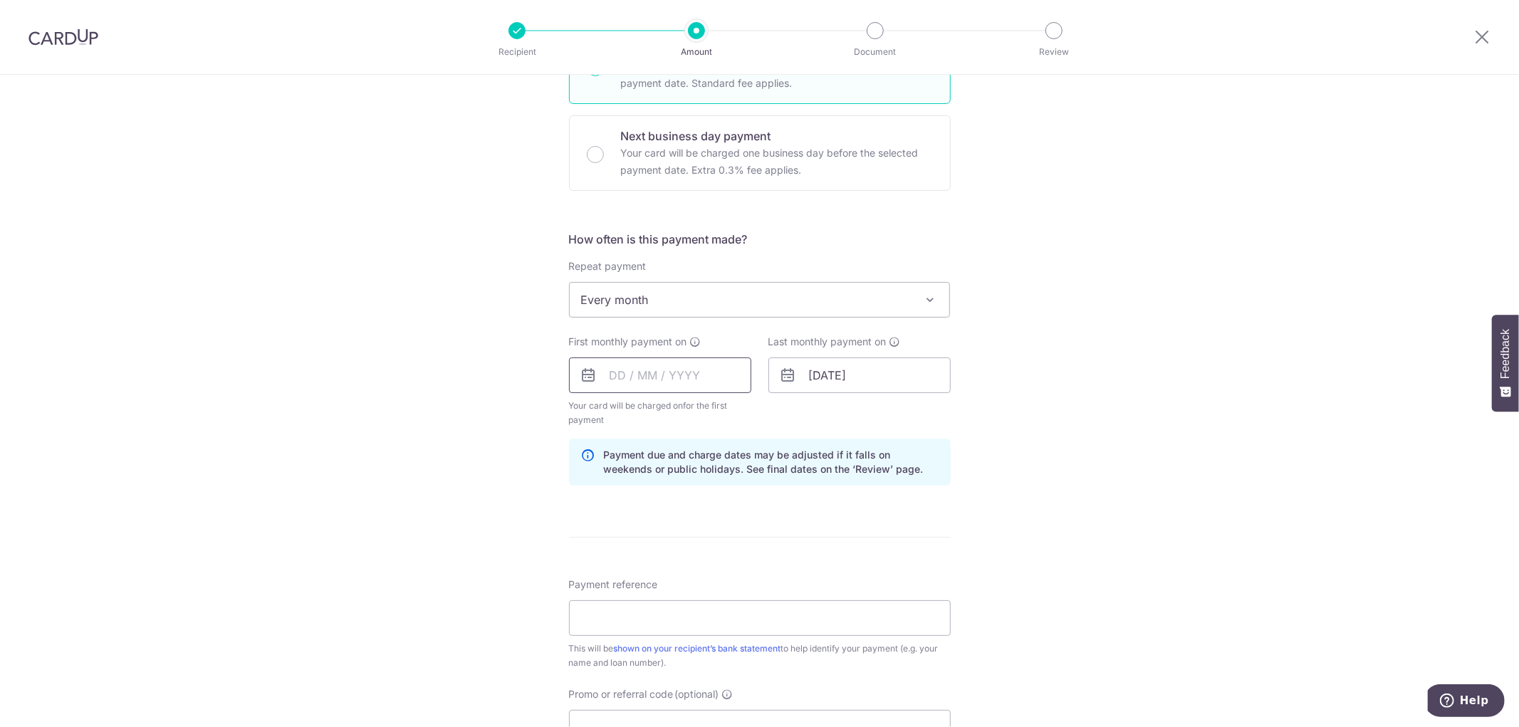
click at [675, 375] on input "text" at bounding box center [660, 376] width 182 height 36
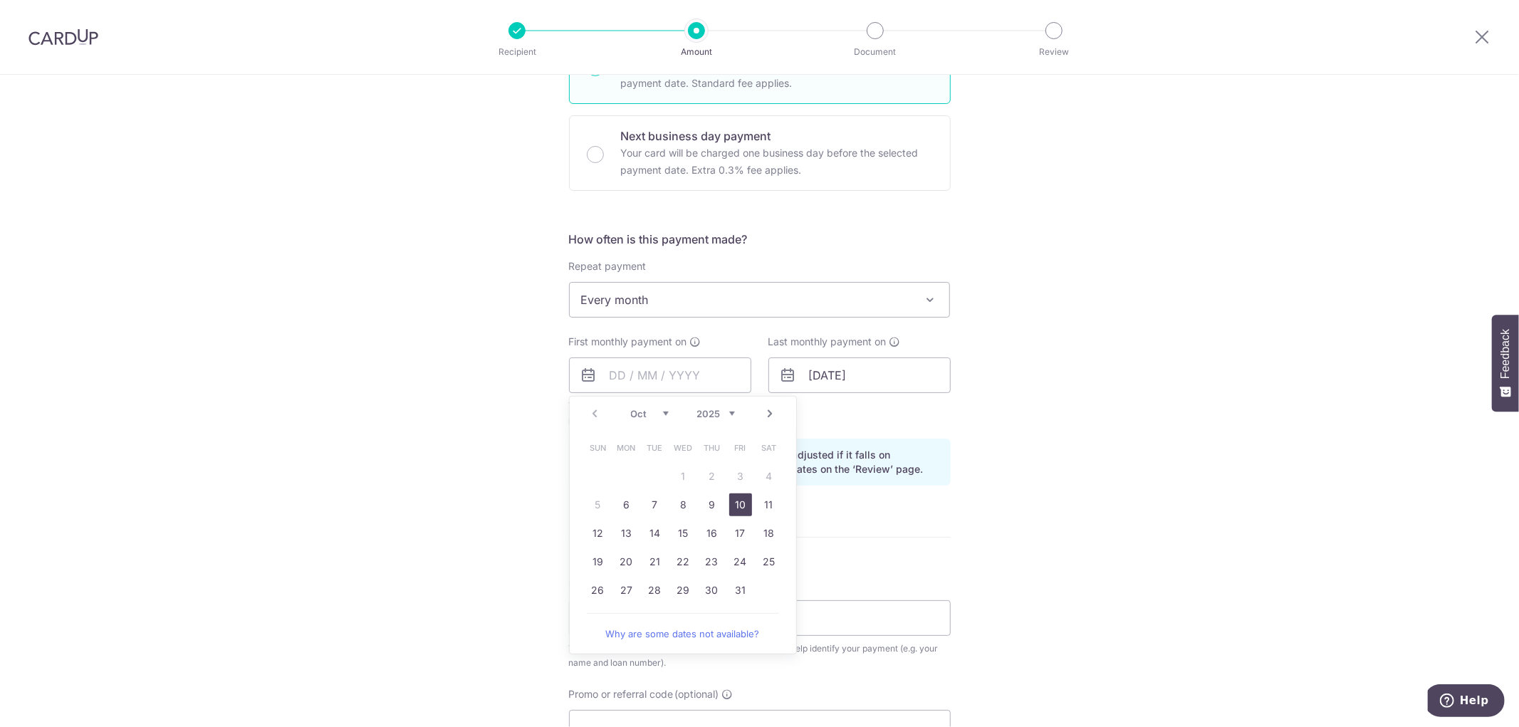
click at [729, 502] on link "10" at bounding box center [740, 505] width 23 height 23
type input "10/10/2025"
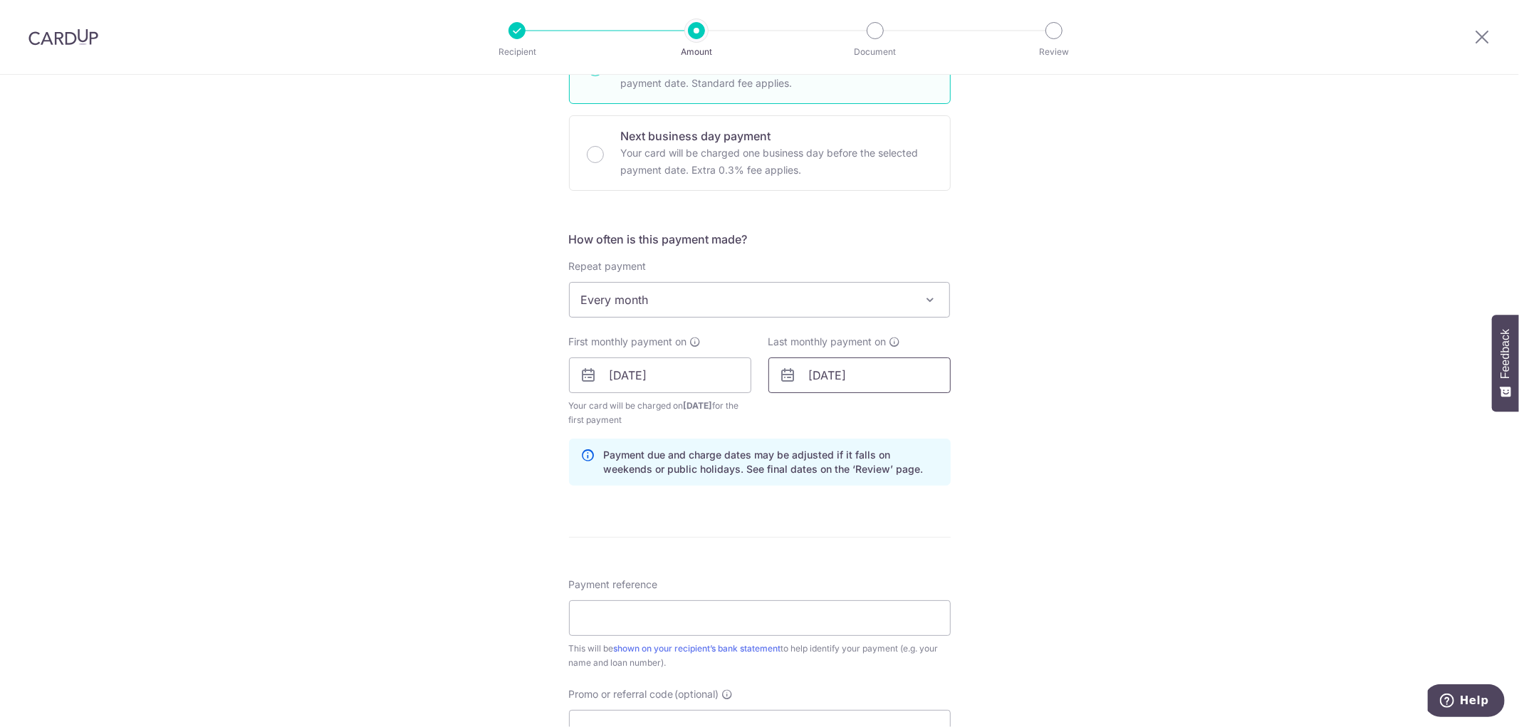
click at [884, 369] on input "15/05/2050" at bounding box center [860, 376] width 182 height 36
click at [898, 412] on select "2024 2025 2026 2027 2028 2029 2030 2031 2032 2033 2034 2035" at bounding box center [916, 413] width 38 height 11
click at [845, 412] on select "Jan Feb Mar Apr May Jun Jul Aug Sep Oct Nov Dec" at bounding box center [850, 413] width 38 height 11
click at [881, 506] on link "10" at bounding box center [883, 505] width 23 height 23
type input "10/12/2025"
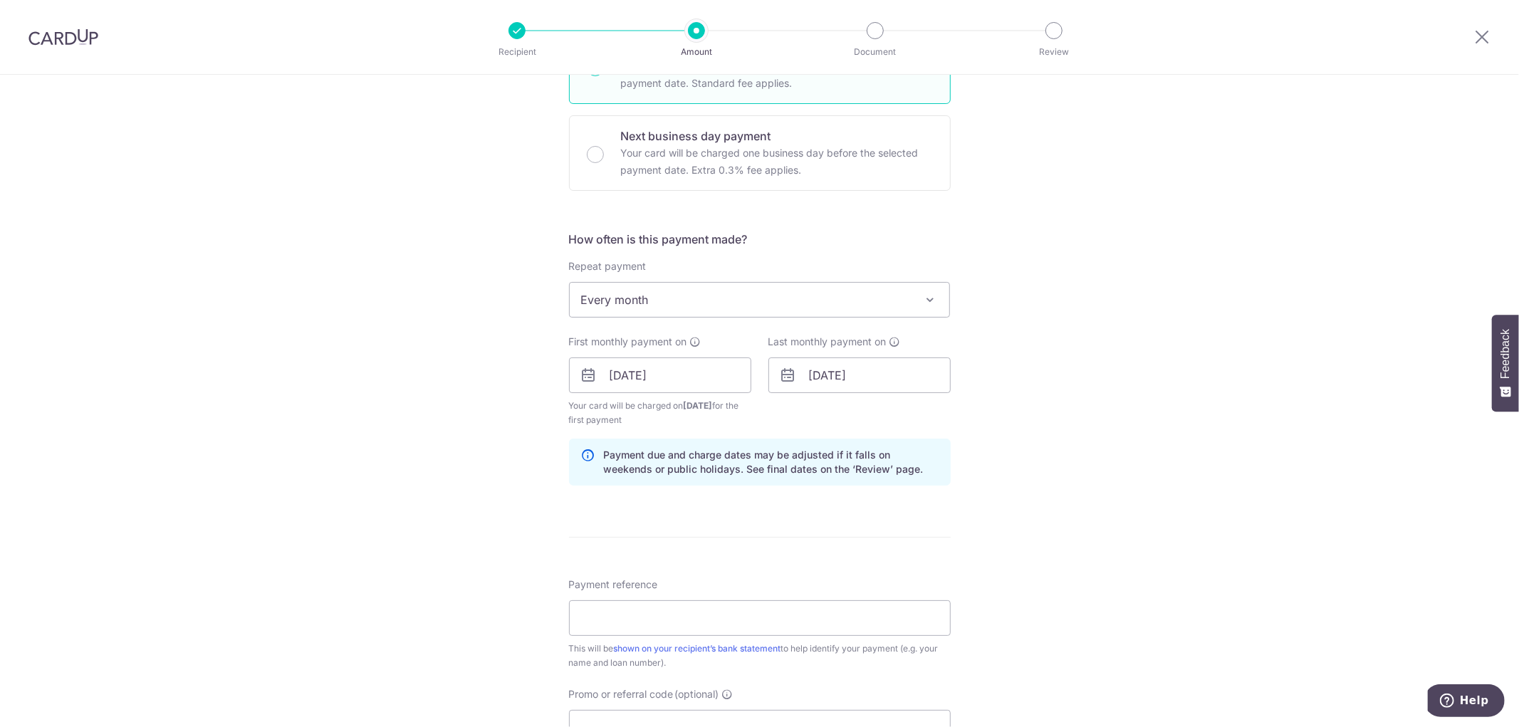
scroll to position [709, 0]
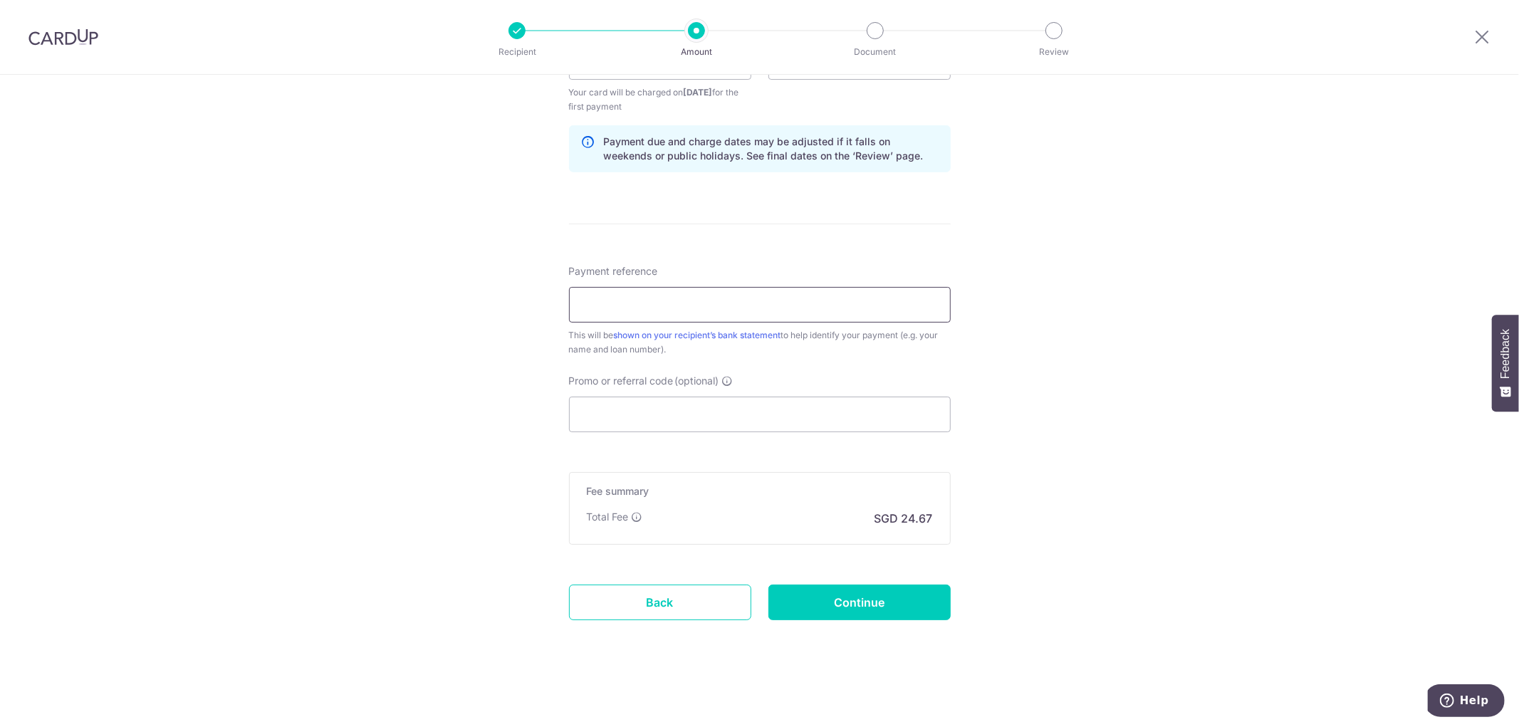
click at [698, 300] on input "Payment reference" at bounding box center [760, 305] width 382 height 36
click at [1027, 342] on div "Tell us more about your payment Enter payment amount SGD 948.84 948.84 Select C…" at bounding box center [759, 46] width 1519 height 1361
click at [764, 415] on input "Promo or referral code (optional)" at bounding box center [760, 415] width 382 height 36
paste input "3HOME25R"
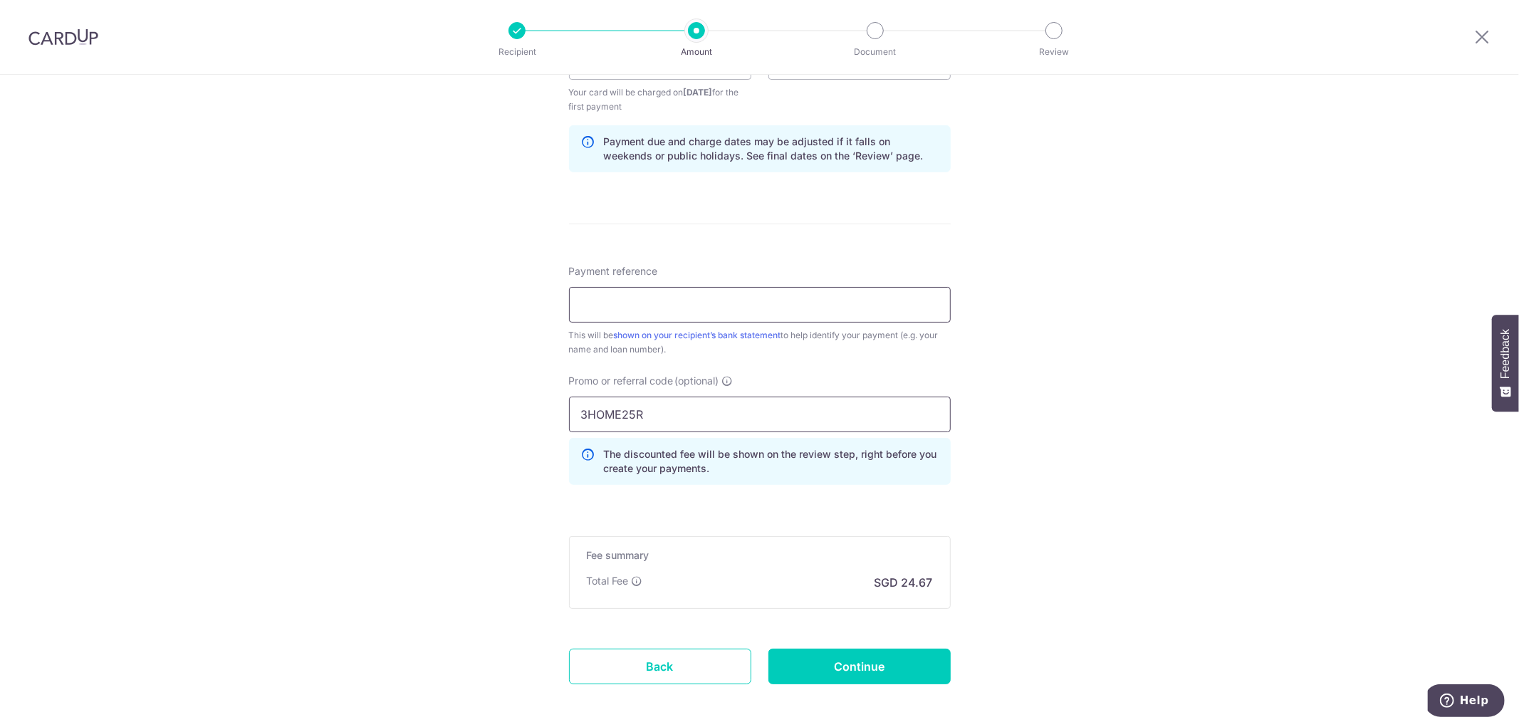
type input "3HOME25R"
click at [754, 311] on input "Payment reference" at bounding box center [760, 305] width 382 height 36
type input "H"
type input "4"
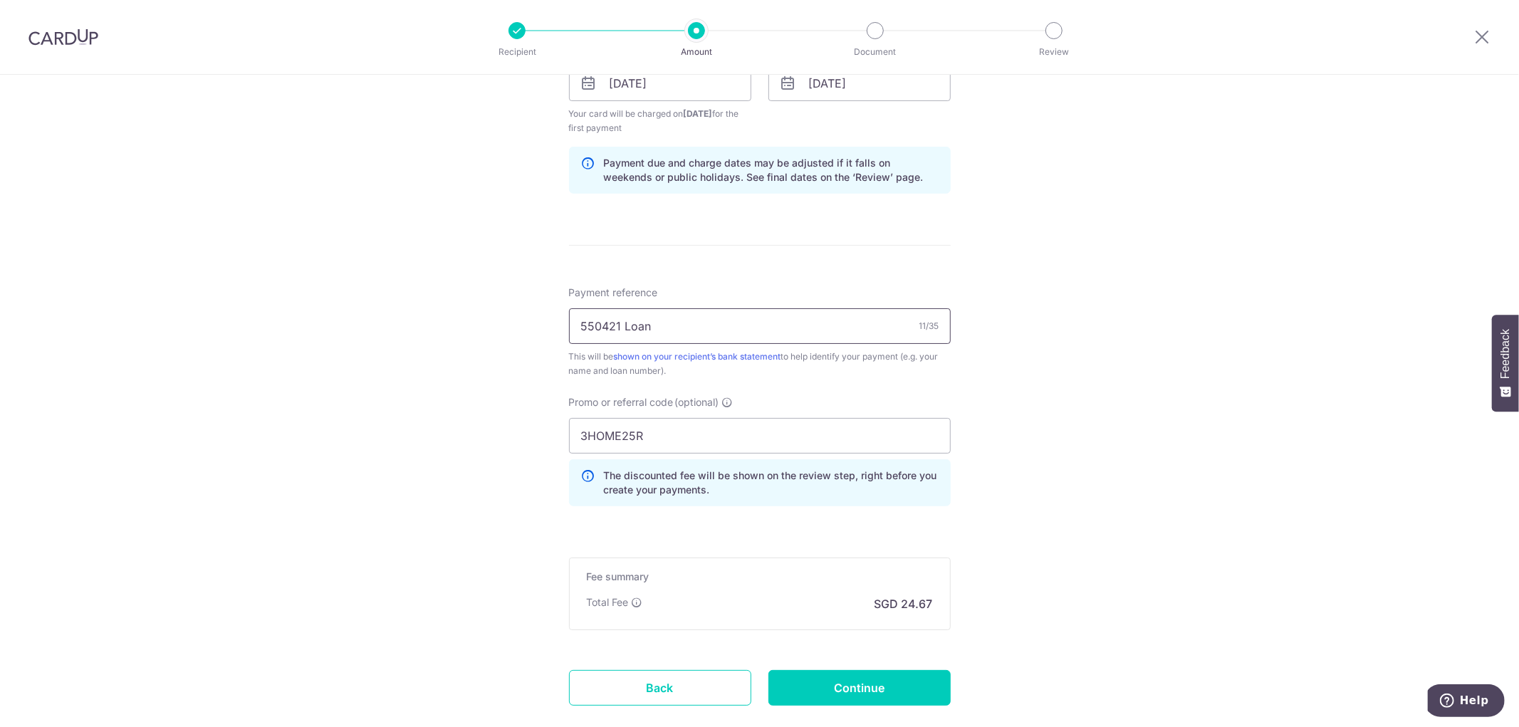
scroll to position [712, 0]
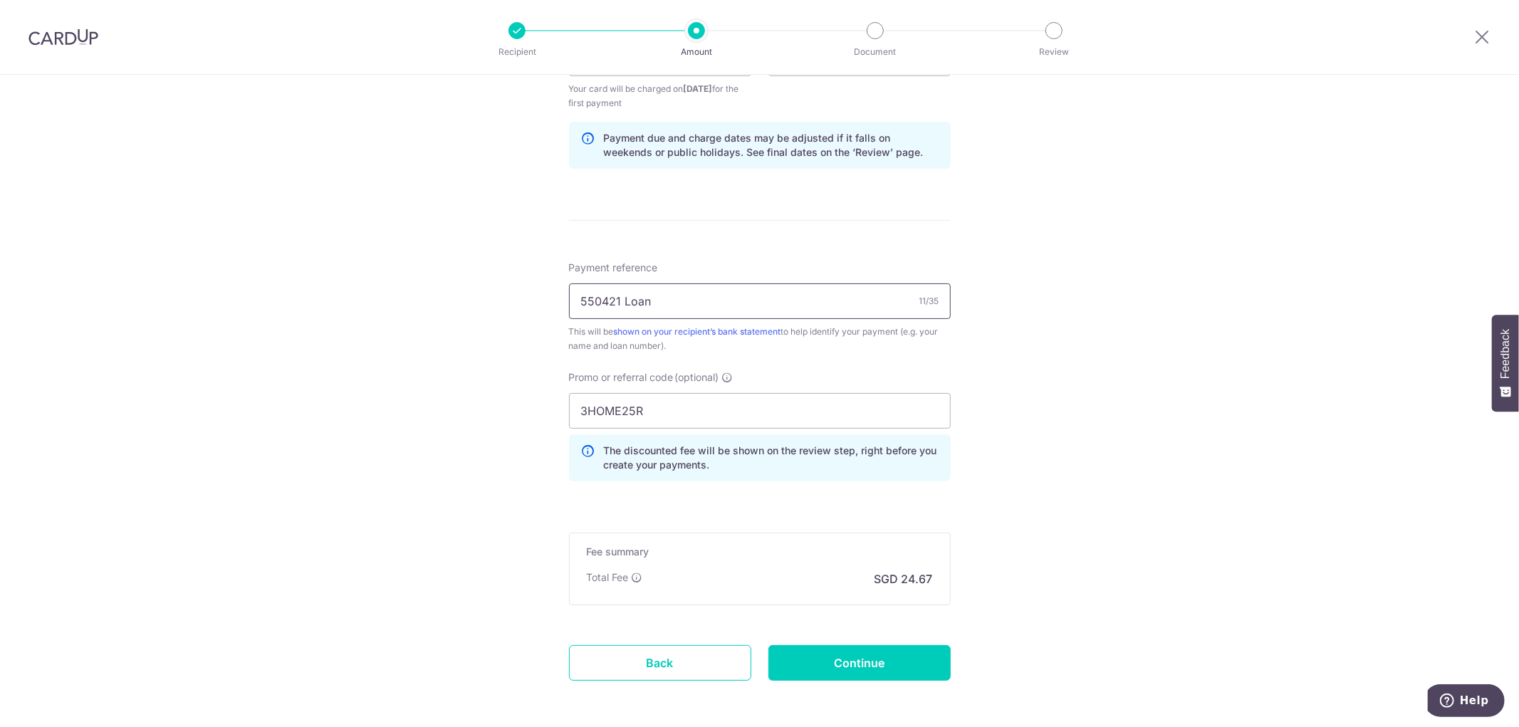
type input "550421 Loan"
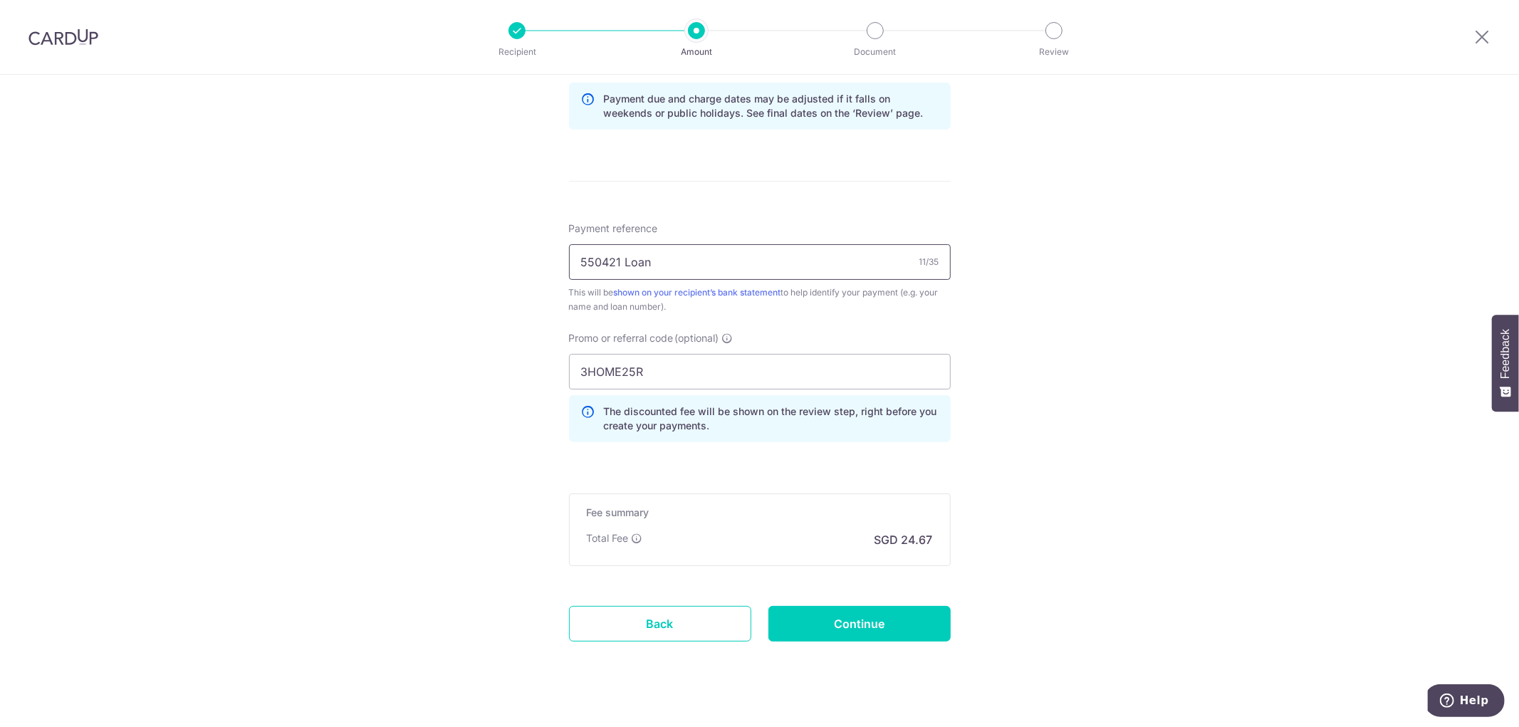
scroll to position [773, 0]
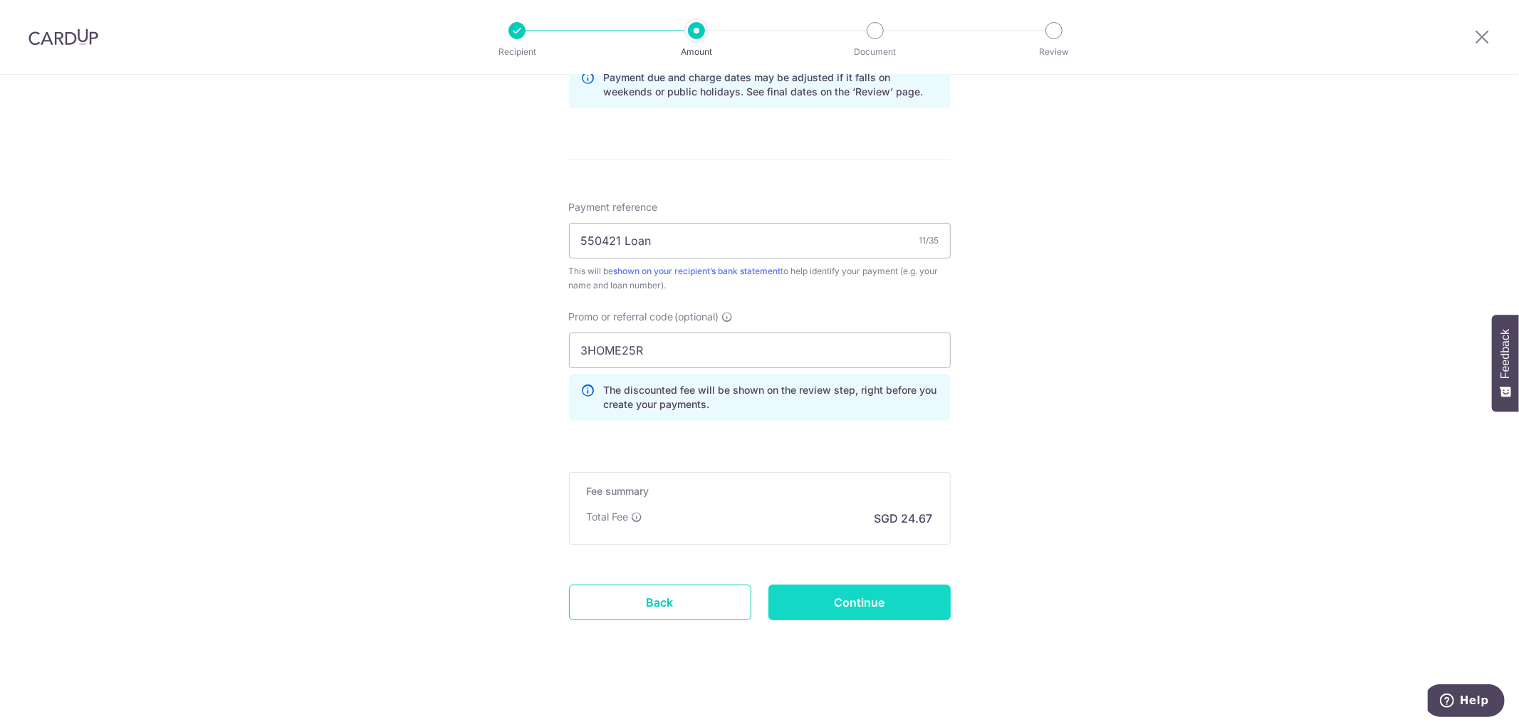
click at [908, 588] on input "Continue" at bounding box center [860, 603] width 182 height 36
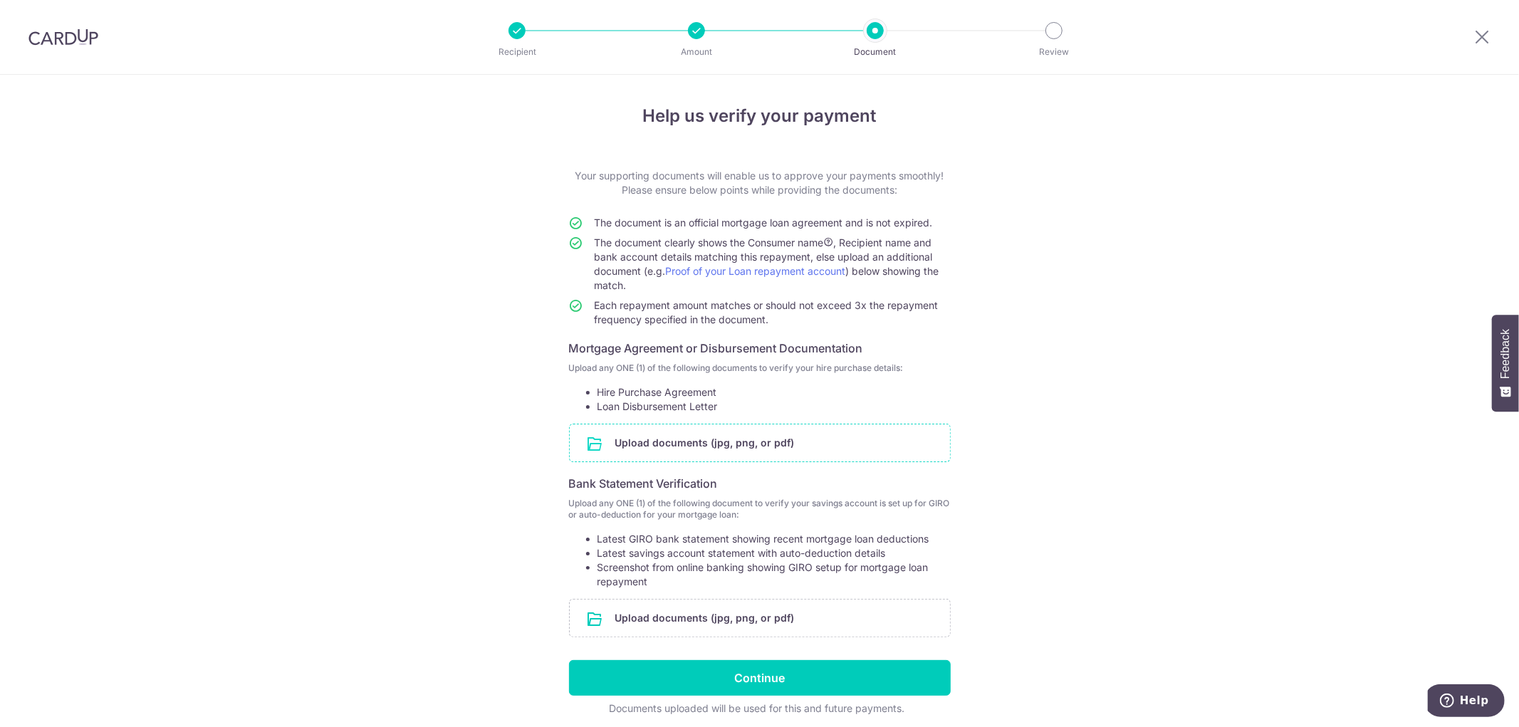
click at [753, 451] on input "file" at bounding box center [760, 443] width 380 height 37
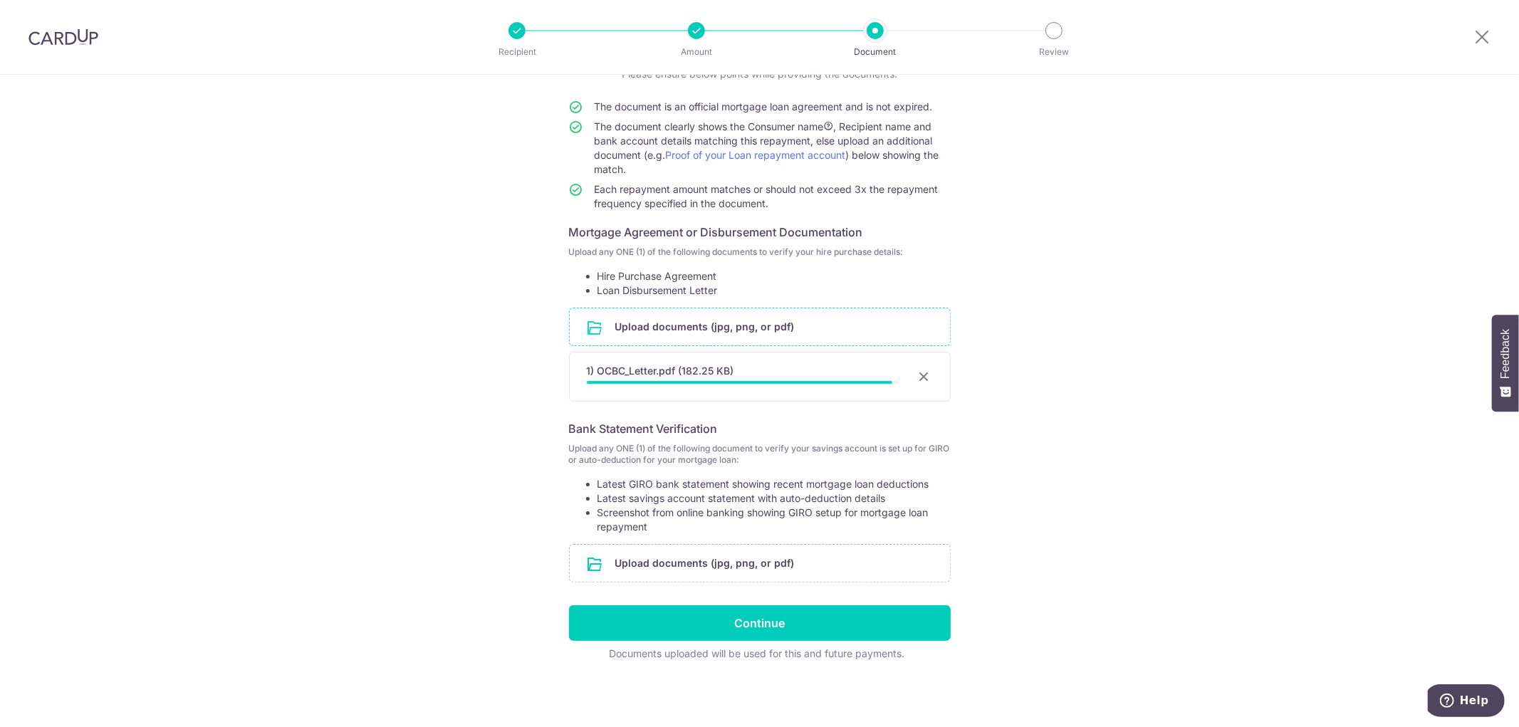
scroll to position [114, 0]
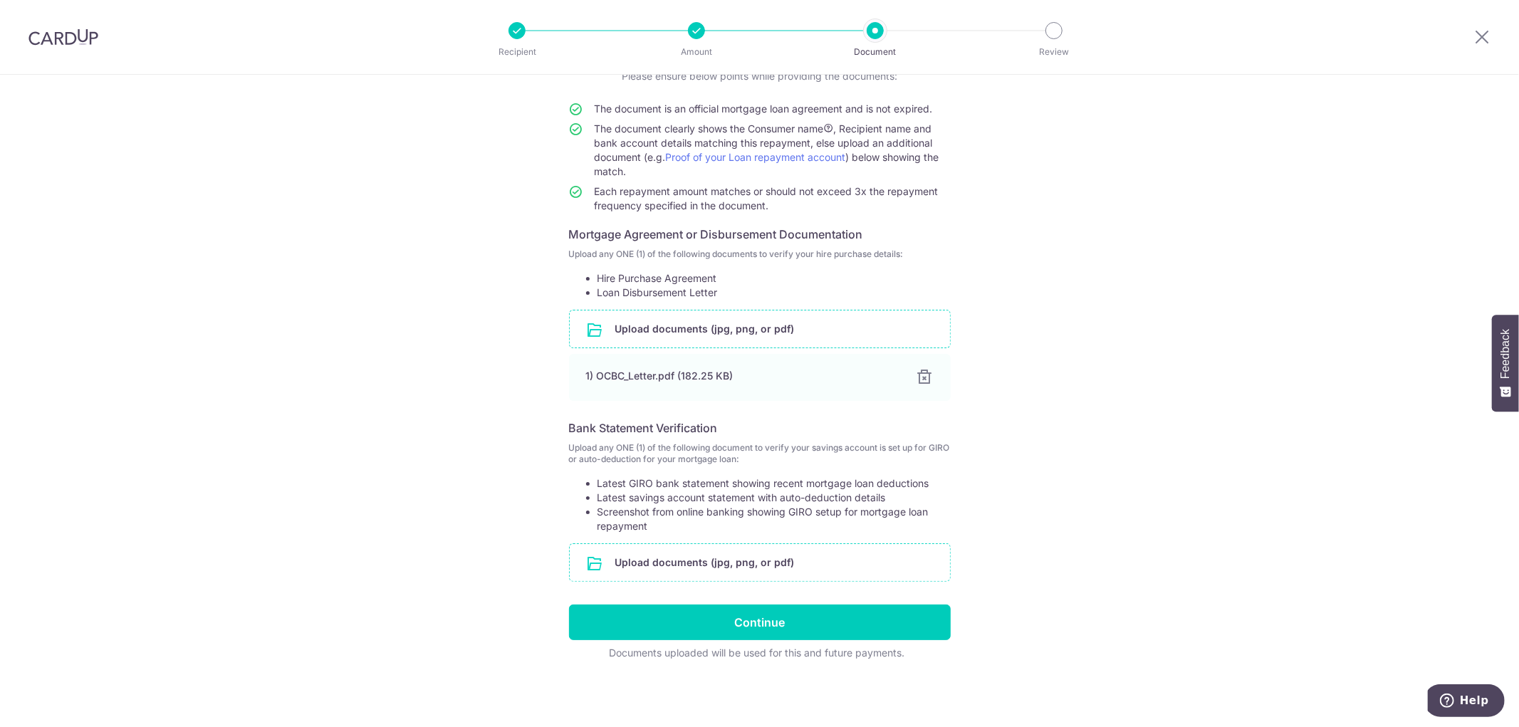
click at [741, 567] on input "file" at bounding box center [760, 562] width 380 height 37
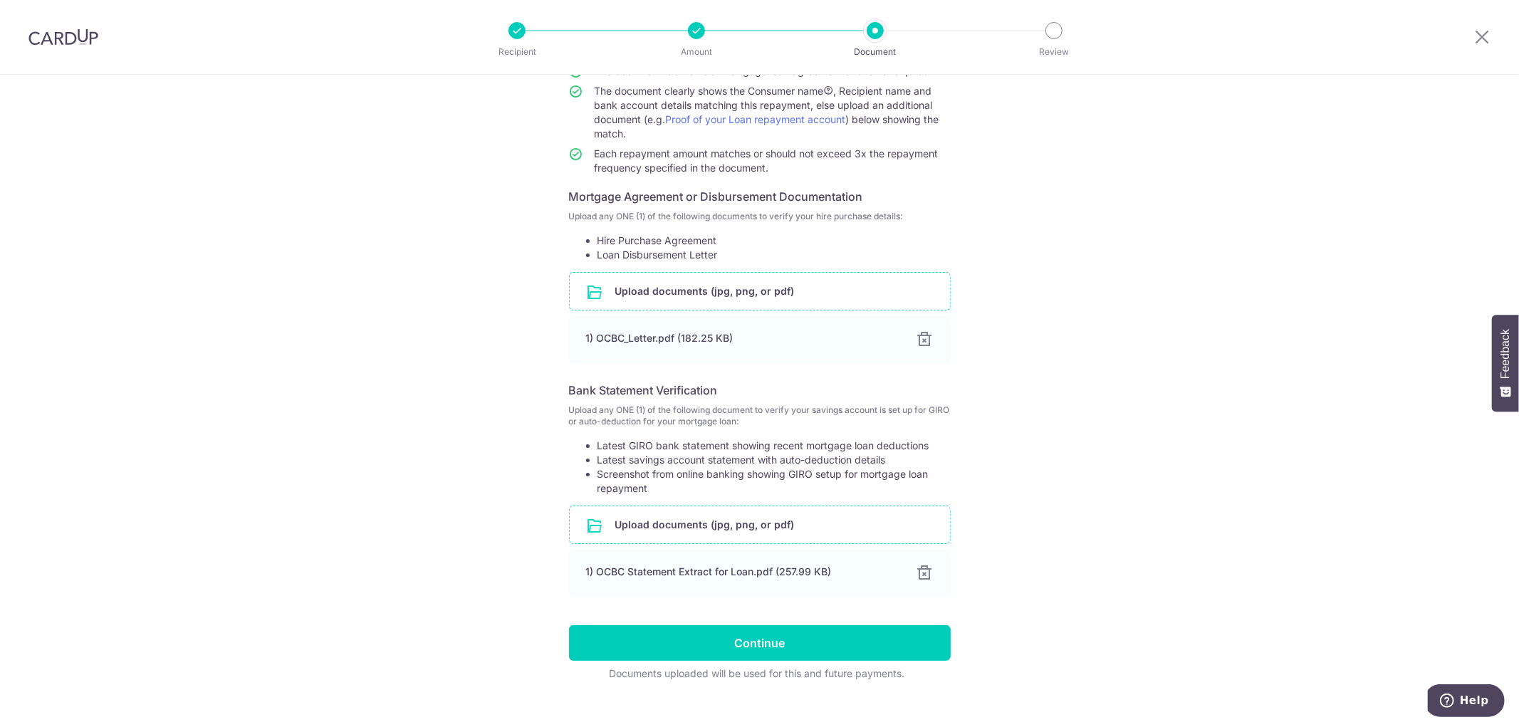
scroll to position [172, 0]
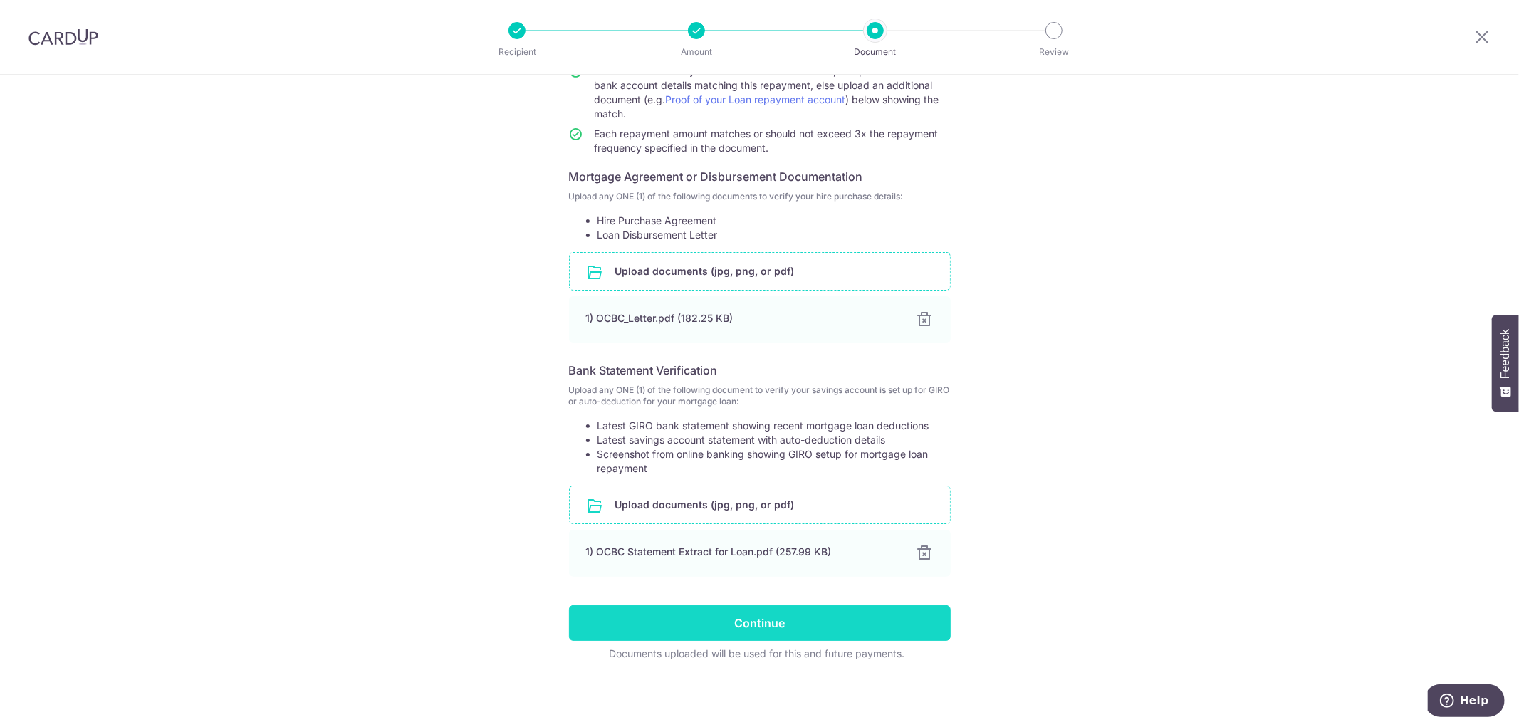
click at [760, 625] on input "Continue" at bounding box center [760, 624] width 382 height 36
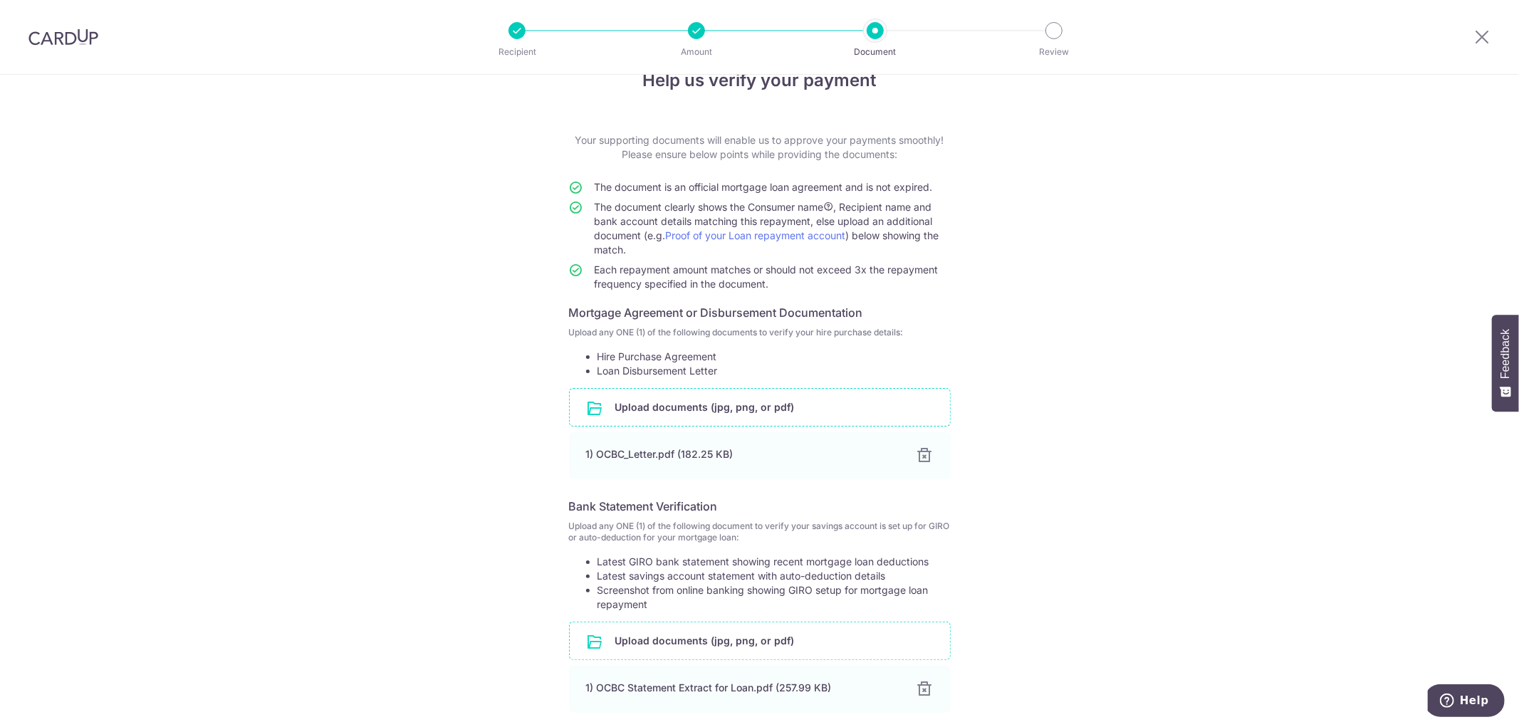
scroll to position [13, 0]
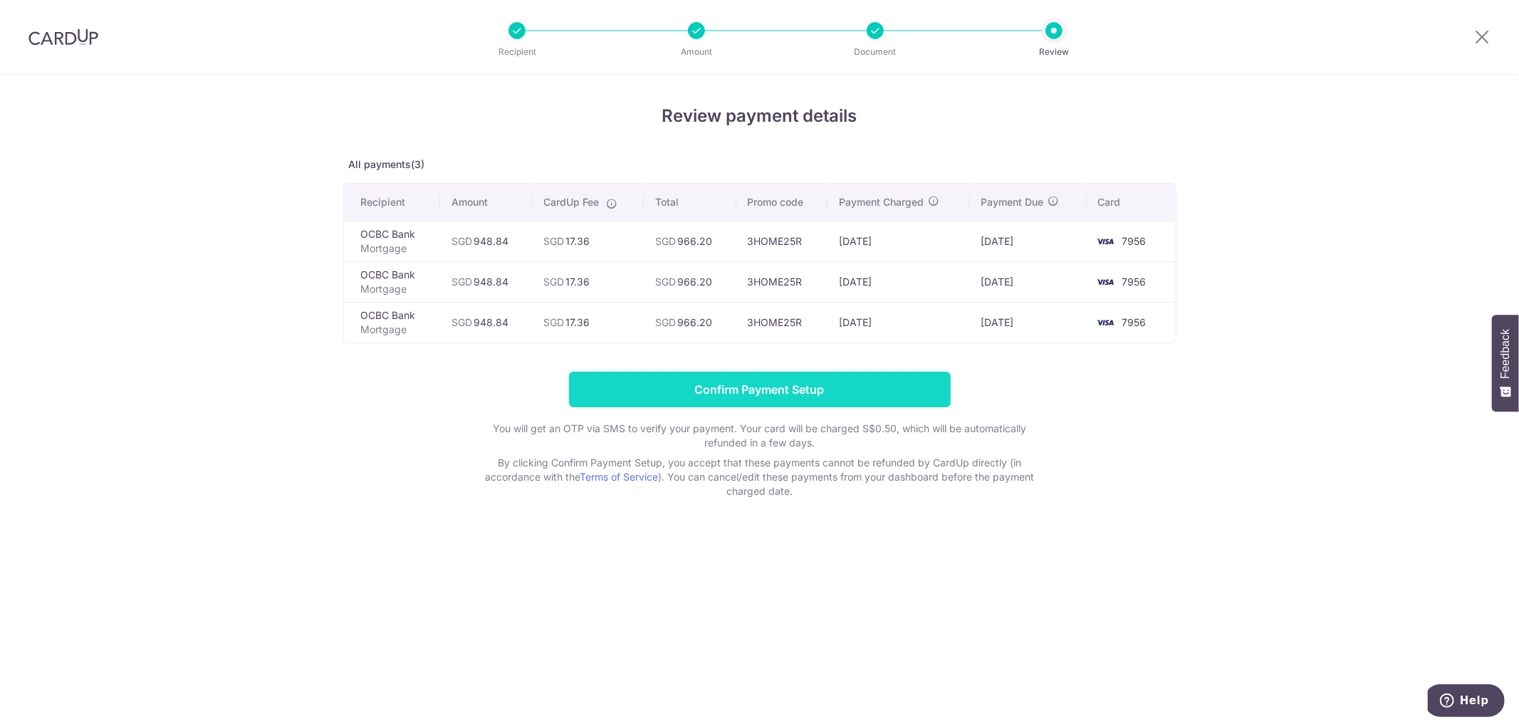
click at [868, 402] on input "Confirm Payment Setup" at bounding box center [760, 390] width 382 height 36
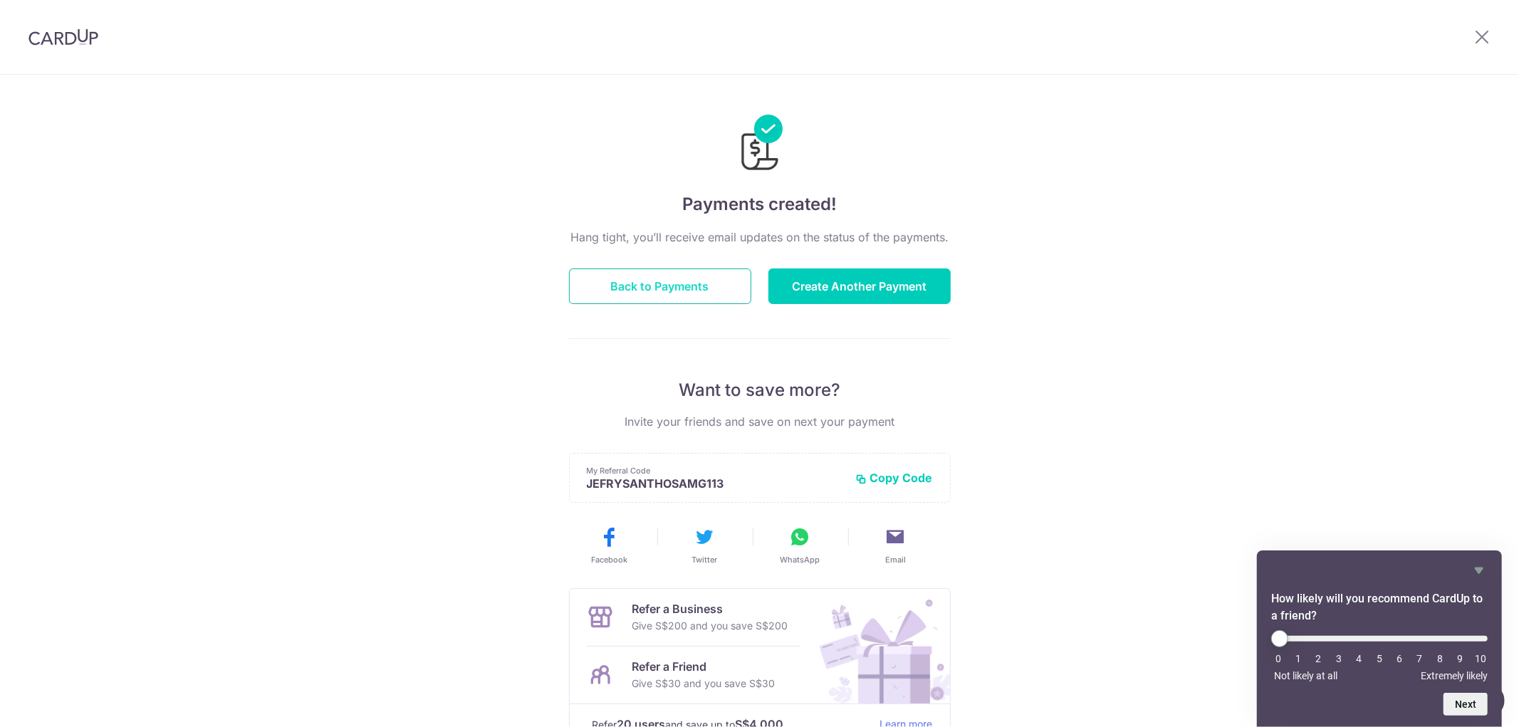
click at [710, 286] on button "Back to Payments" at bounding box center [660, 287] width 182 height 36
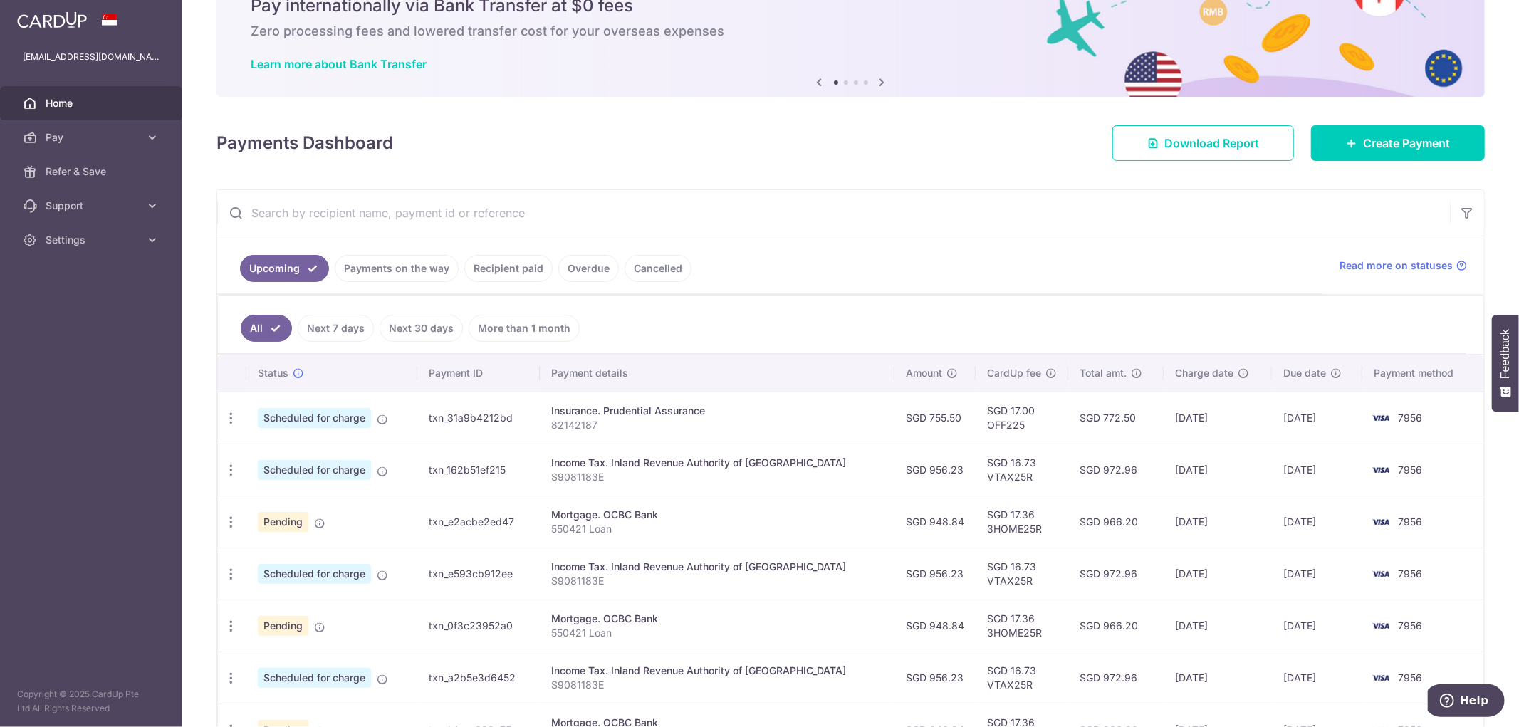
scroll to position [158, 0]
